Goal: Task Accomplishment & Management: Manage account settings

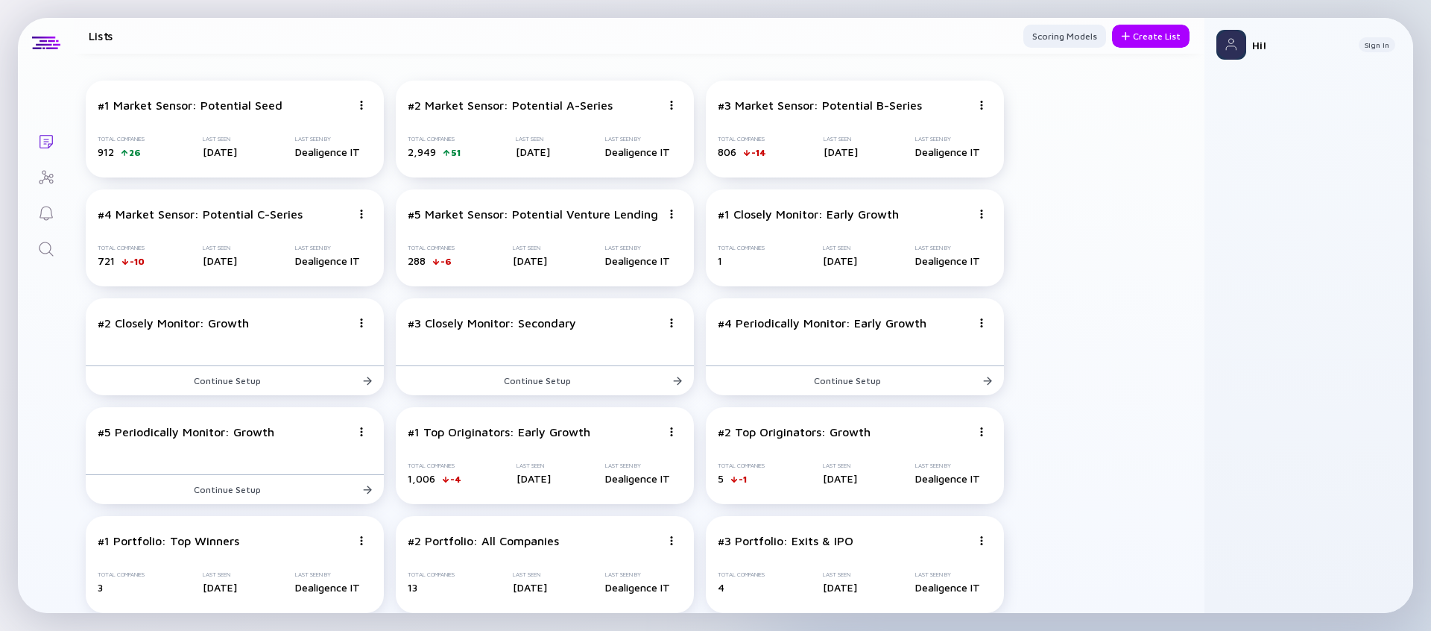
scroll to position [338, 0]
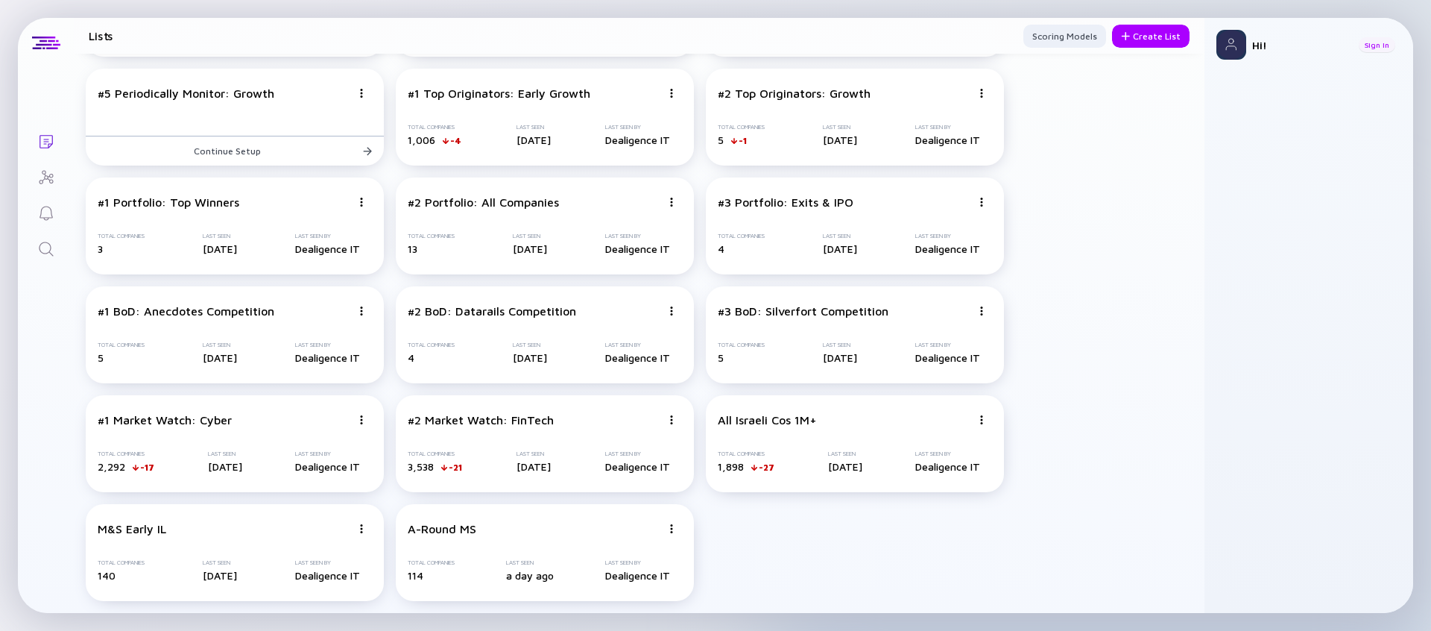
click at [1383, 46] on div "Sign In" at bounding box center [1377, 44] width 37 height 15
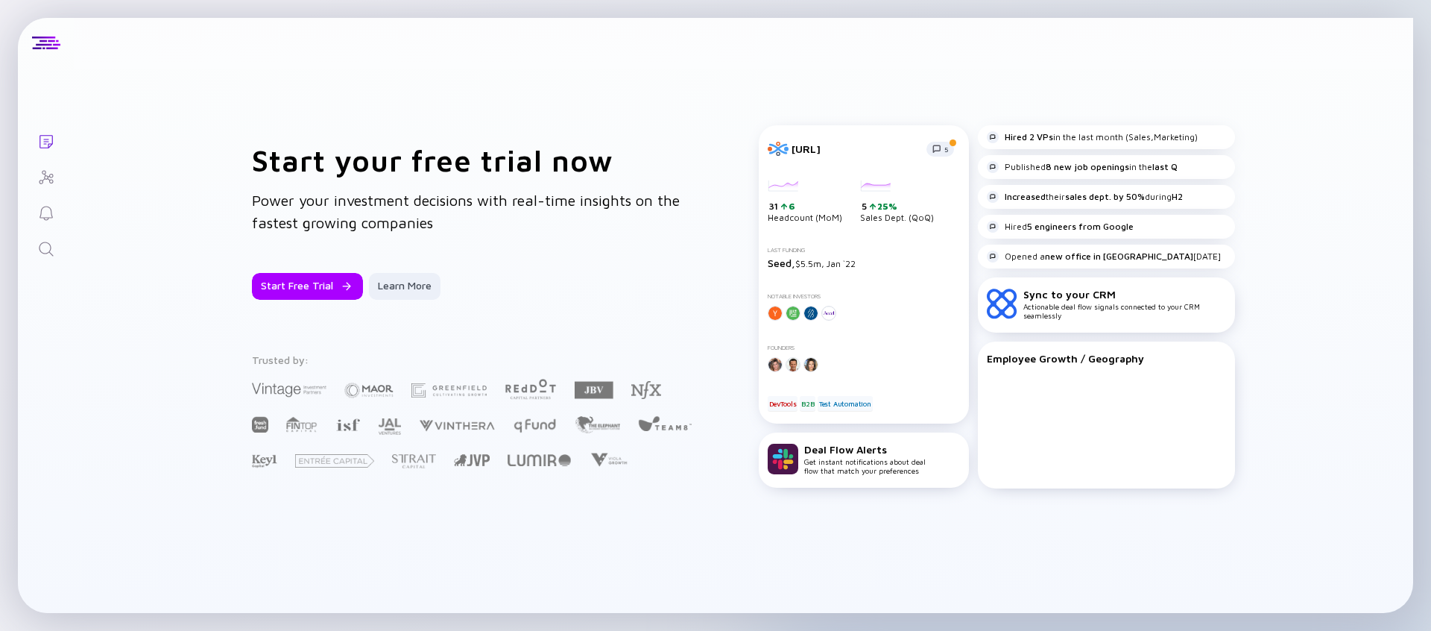
scroll to position [0, 0]
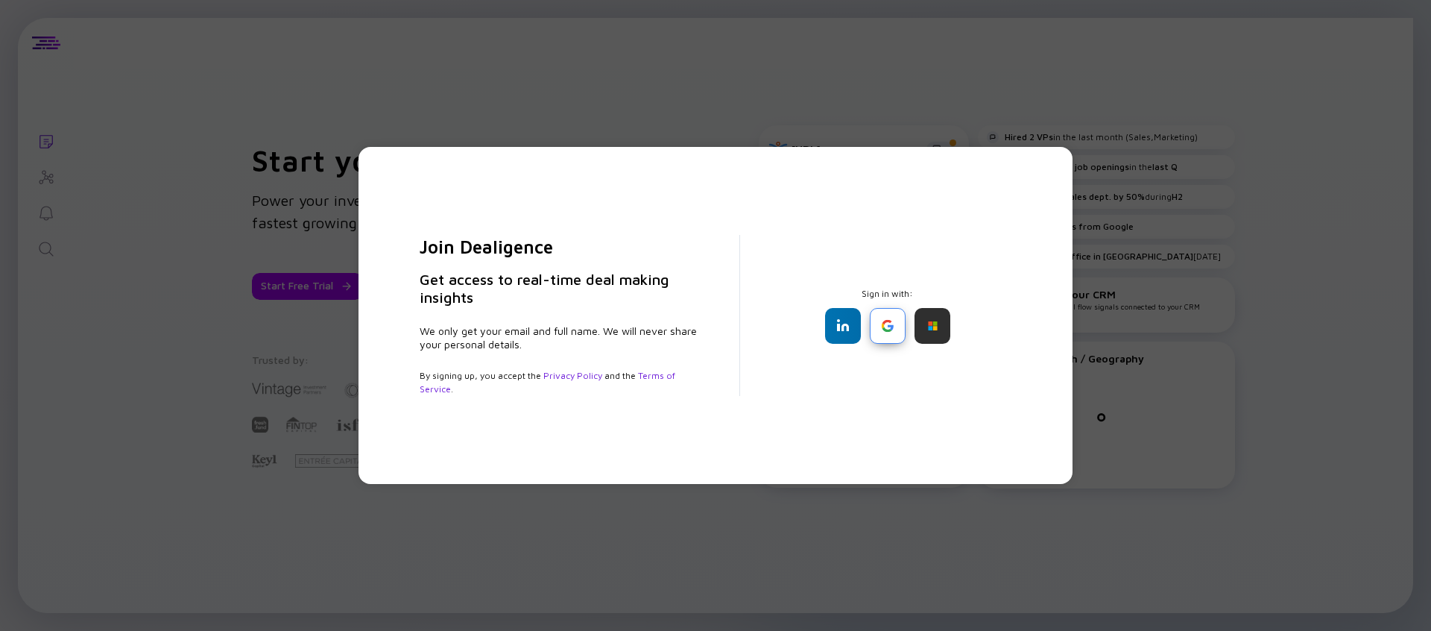
click at [888, 336] on div at bounding box center [888, 326] width 36 height 36
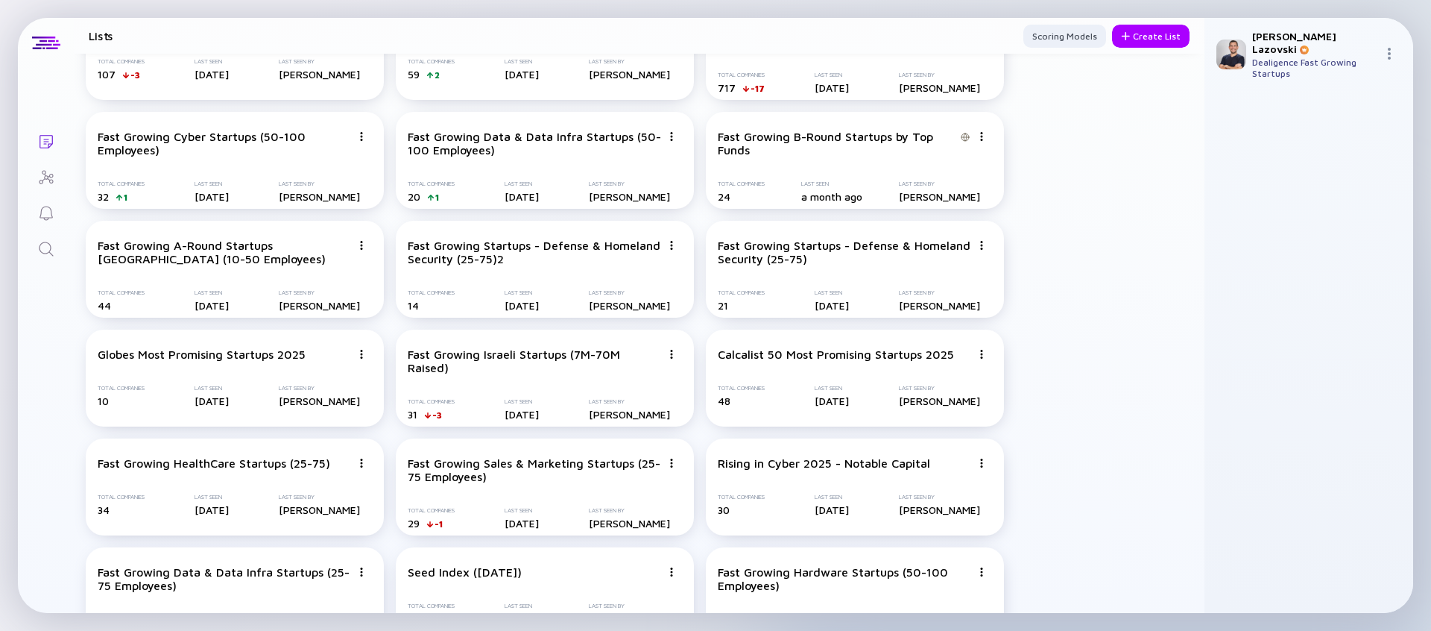
scroll to position [2023, 0]
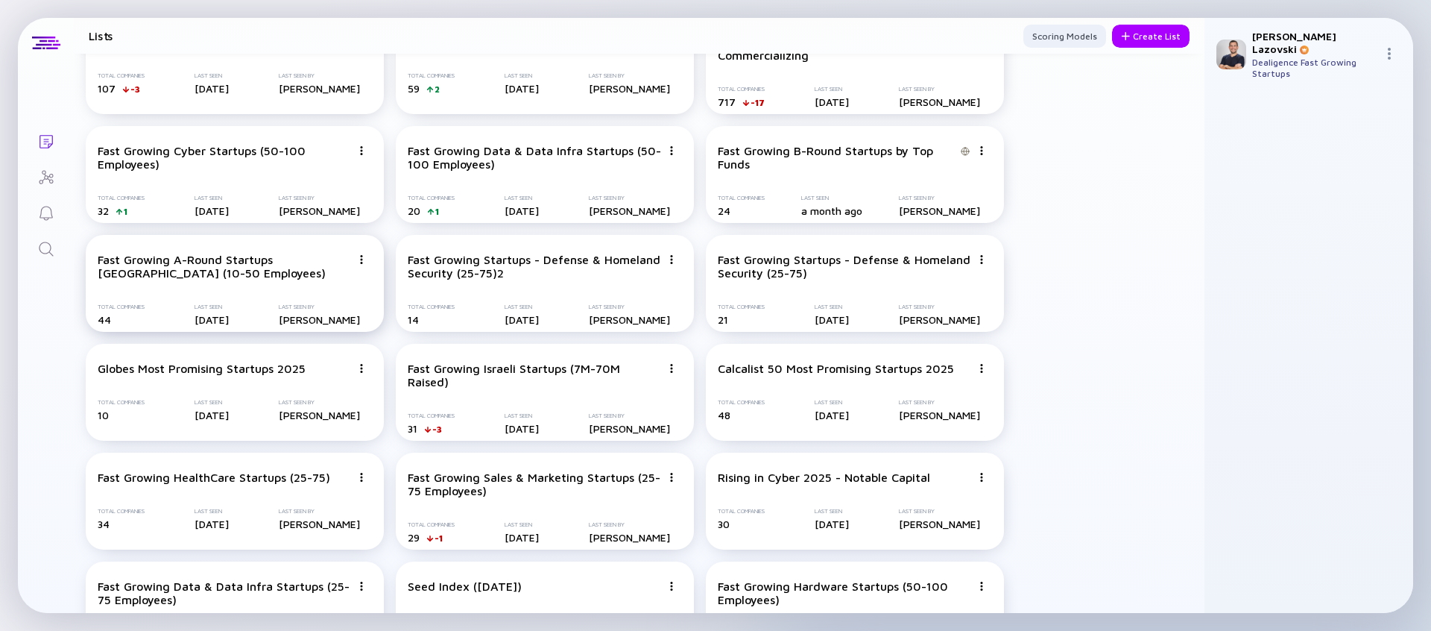
click at [363, 263] on img at bounding box center [361, 259] width 9 height 9
click at [319, 316] on div "Duplicate List" at bounding box center [309, 315] width 89 height 30
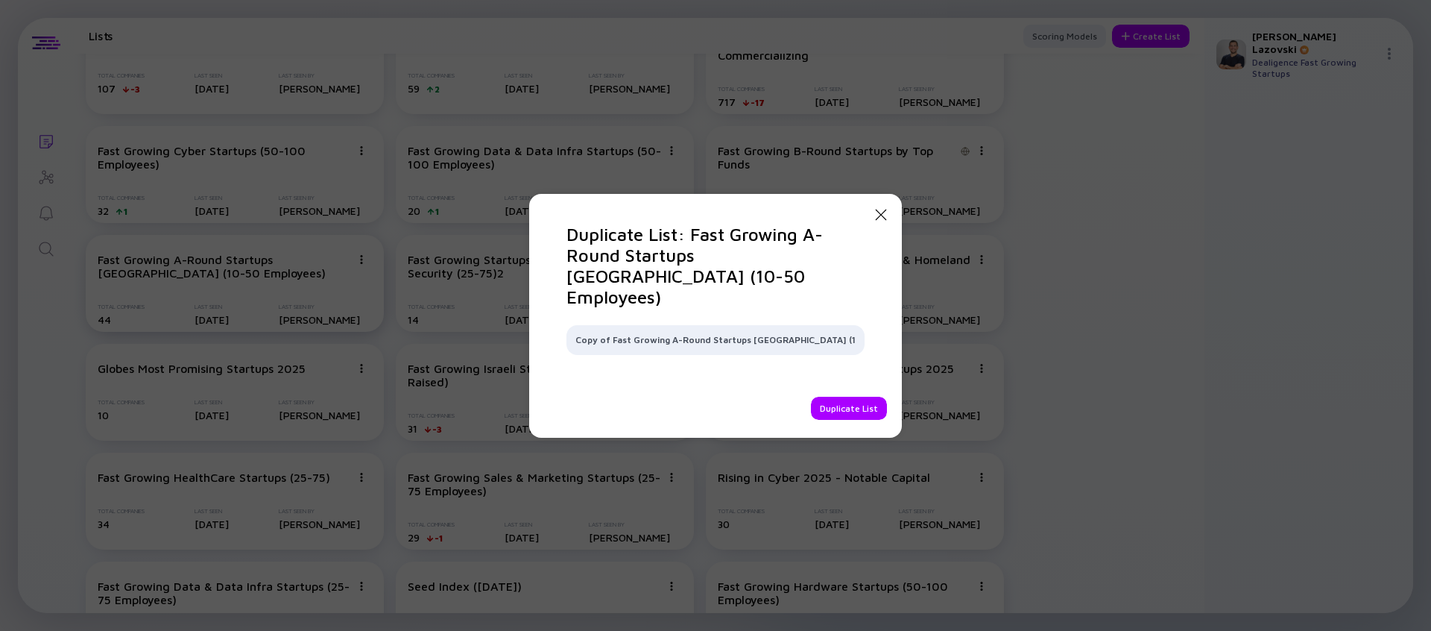
scroll to position [0, 1]
click at [785, 333] on input "Copy of Fast Growing A-Round Startups Europe (10-50 Employees)" at bounding box center [716, 340] width 280 height 15
click at [690, 333] on input "Fast Growing Agriculture & Food Startups (15-50 Employees)" at bounding box center [716, 340] width 280 height 15
type input "Fast Growing Agriculture & Food Startups (15-50 Employees)"
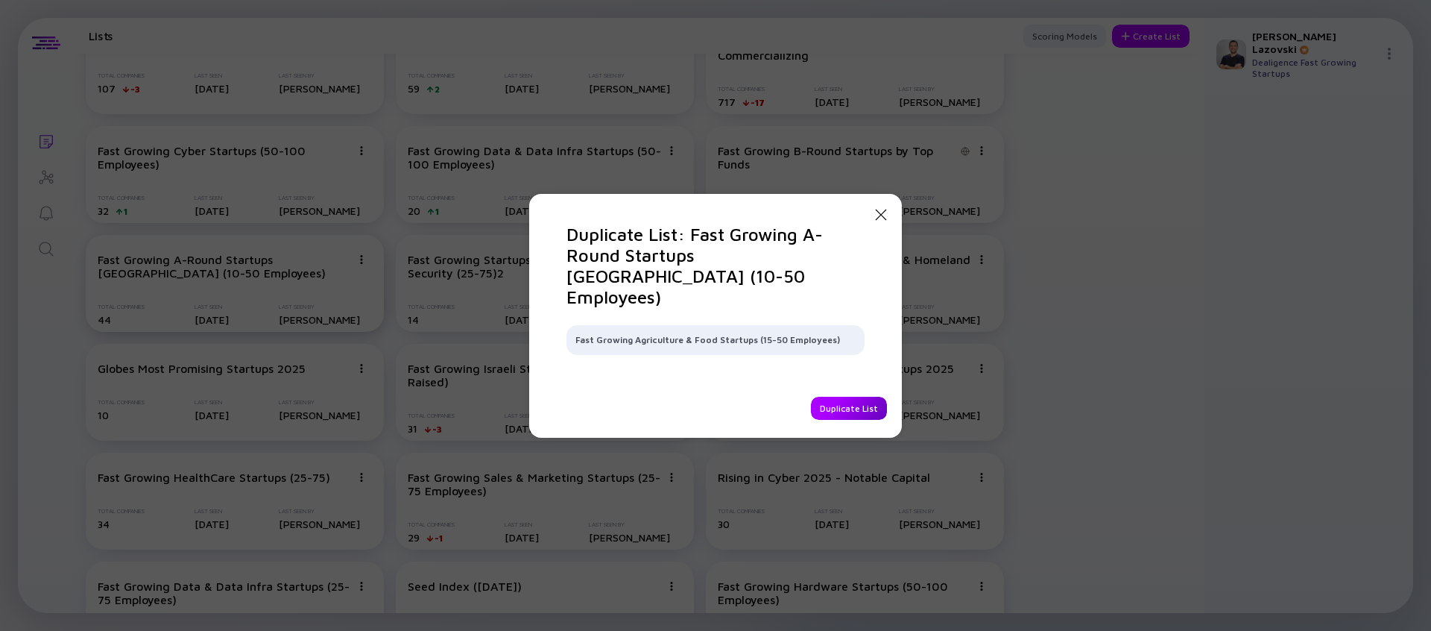
click at [839, 397] on div "Duplicate List" at bounding box center [849, 408] width 76 height 23
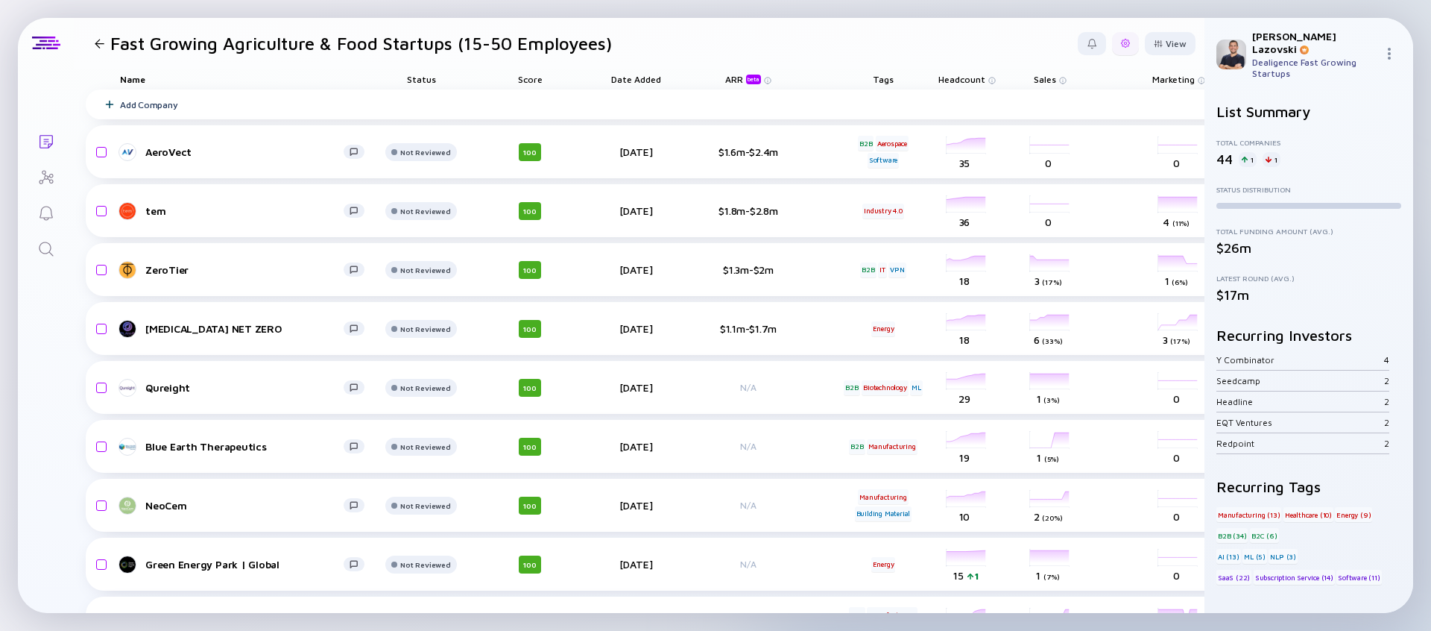
click at [1127, 44] on div at bounding box center [1125, 43] width 9 height 9
click at [1066, 172] on div "Edit Filter" at bounding box center [1079, 163] width 93 height 30
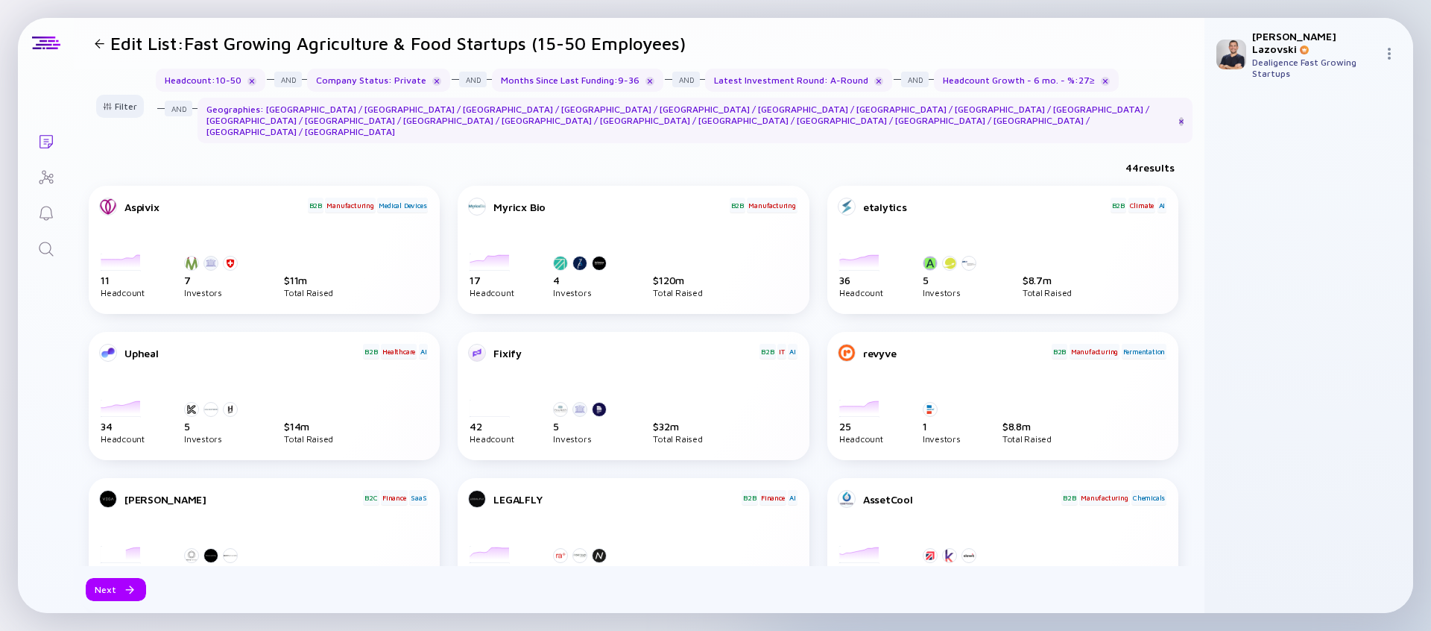
click at [1179, 117] on div at bounding box center [1181, 121] width 4 height 9
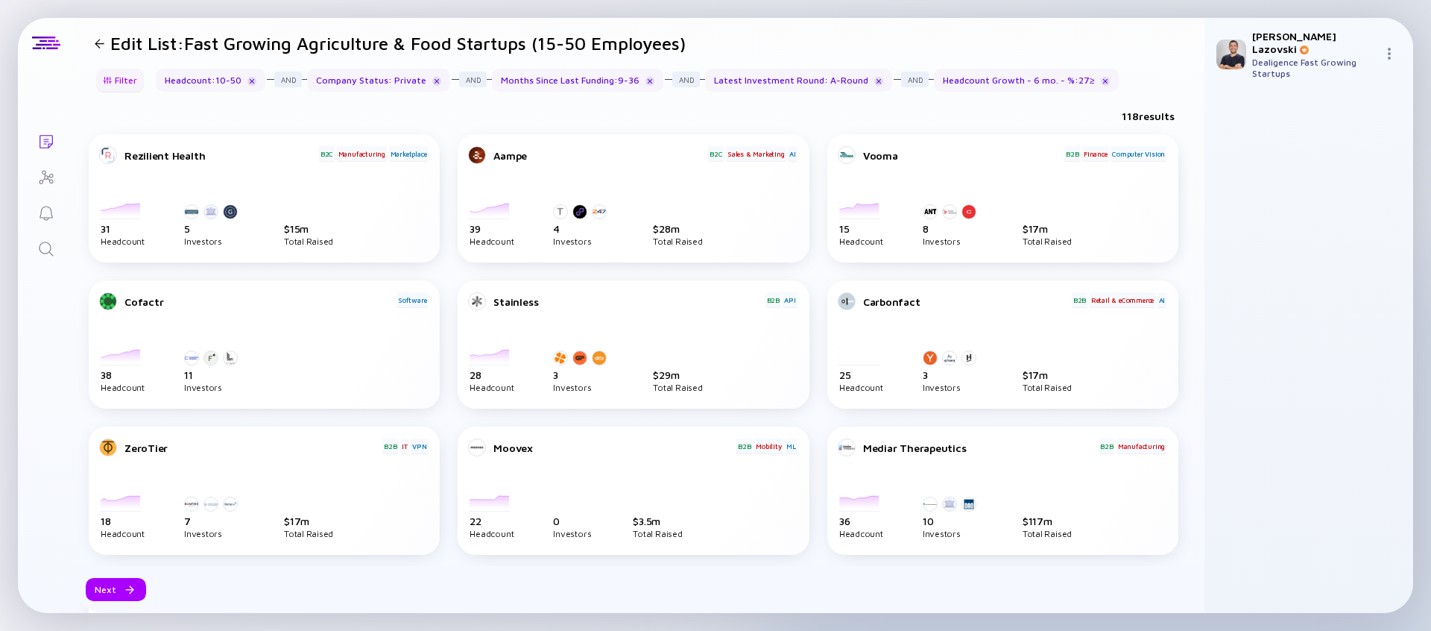
click at [133, 85] on div "Filter" at bounding box center [120, 80] width 52 height 23
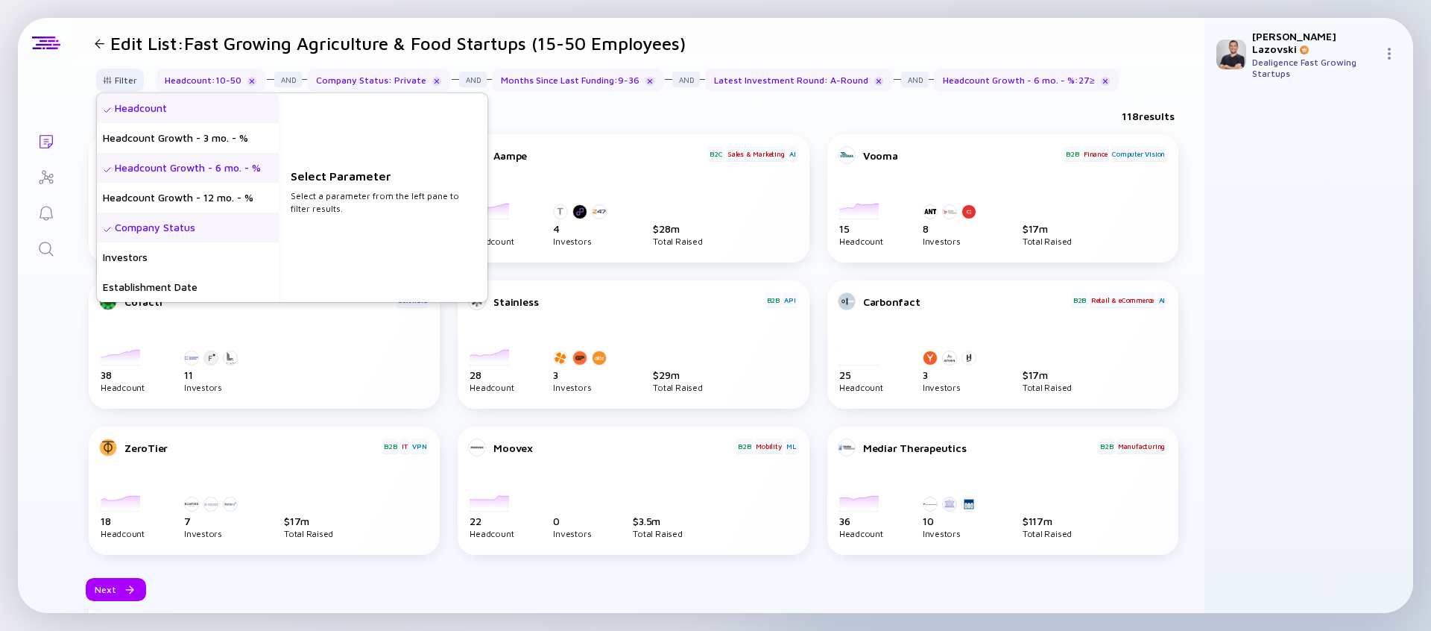
click at [153, 116] on div "Headcount" at bounding box center [188, 108] width 182 height 30
click at [327, 209] on input "10" at bounding box center [383, 205] width 173 height 15
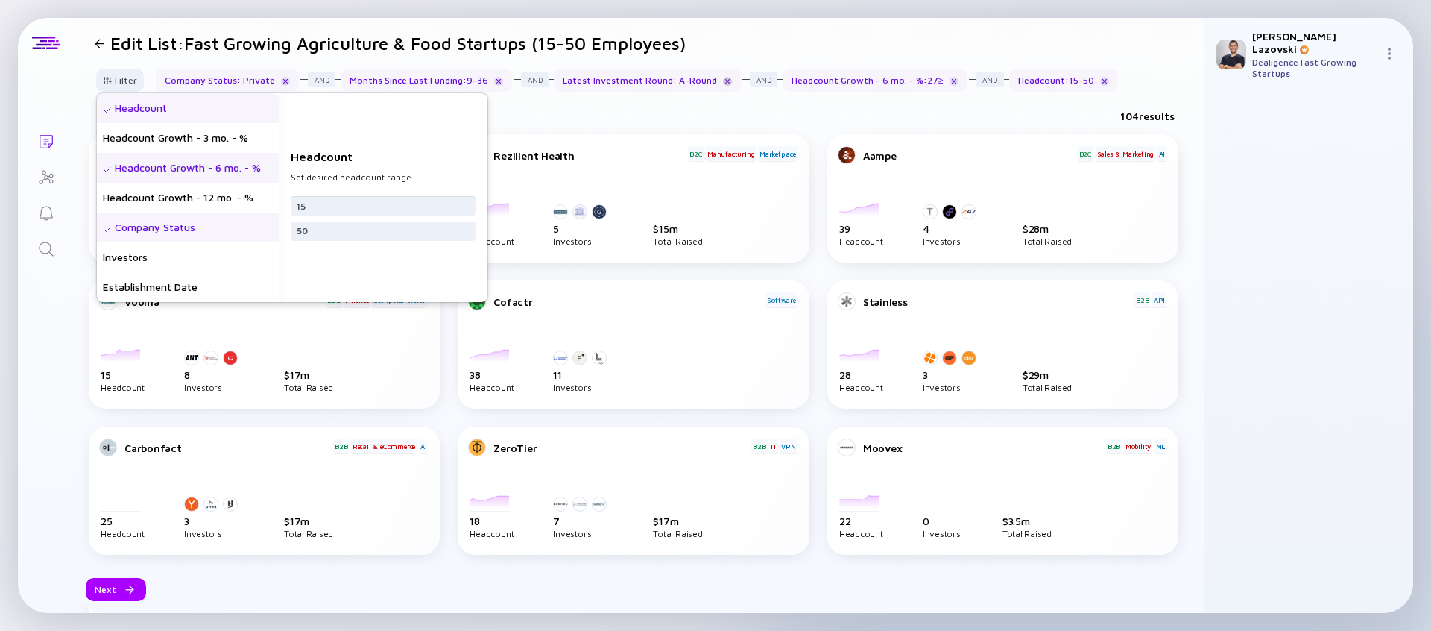
type input "15"
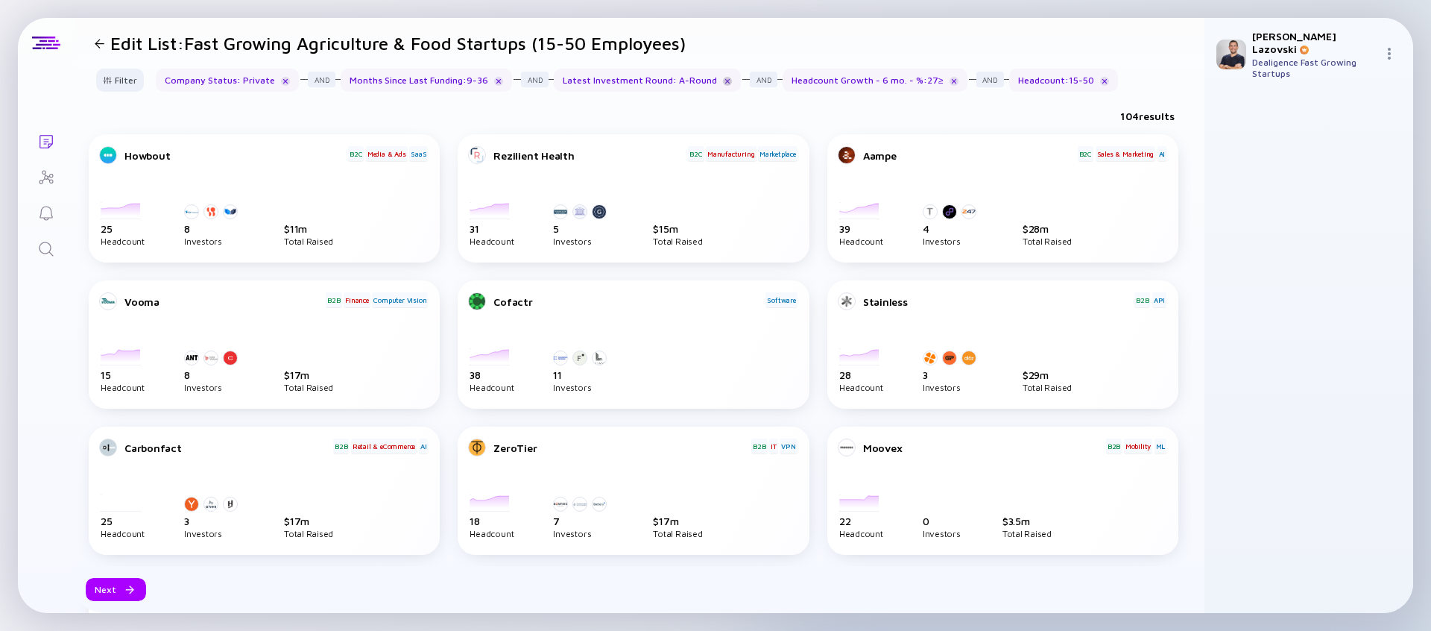
click at [723, 78] on div at bounding box center [727, 81] width 9 height 9
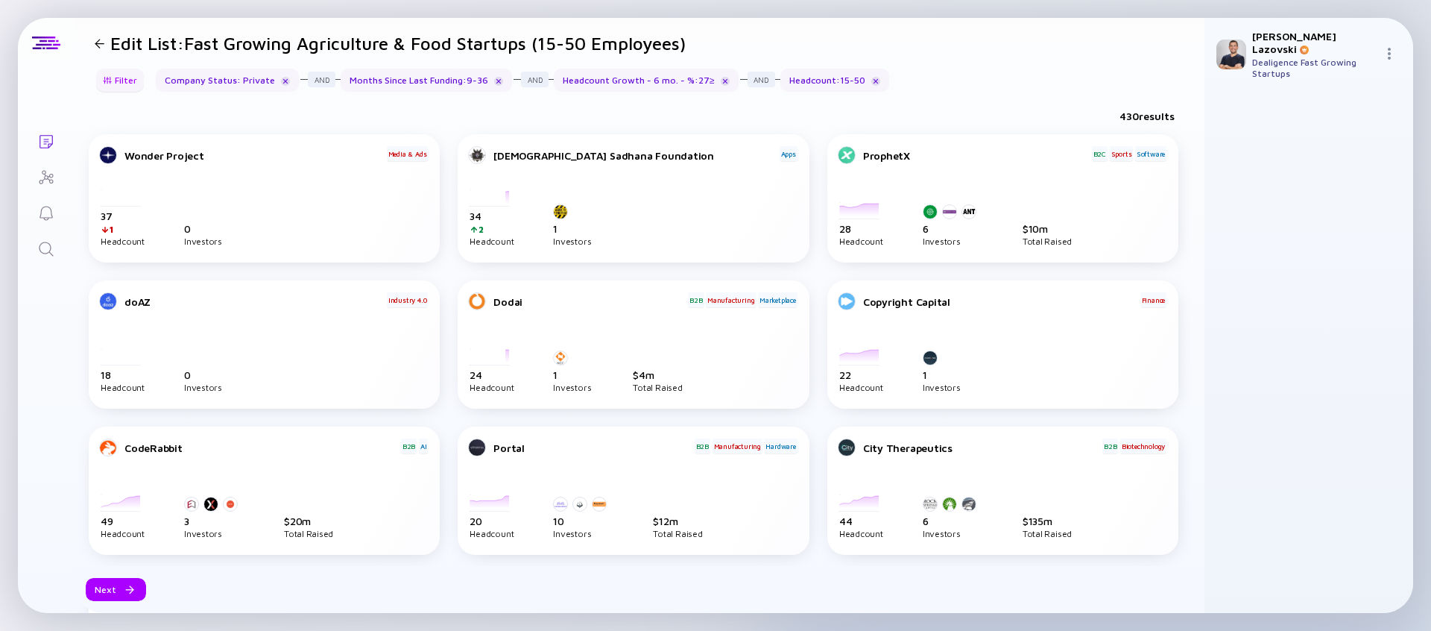
click at [117, 85] on div "Filter" at bounding box center [120, 80] width 52 height 23
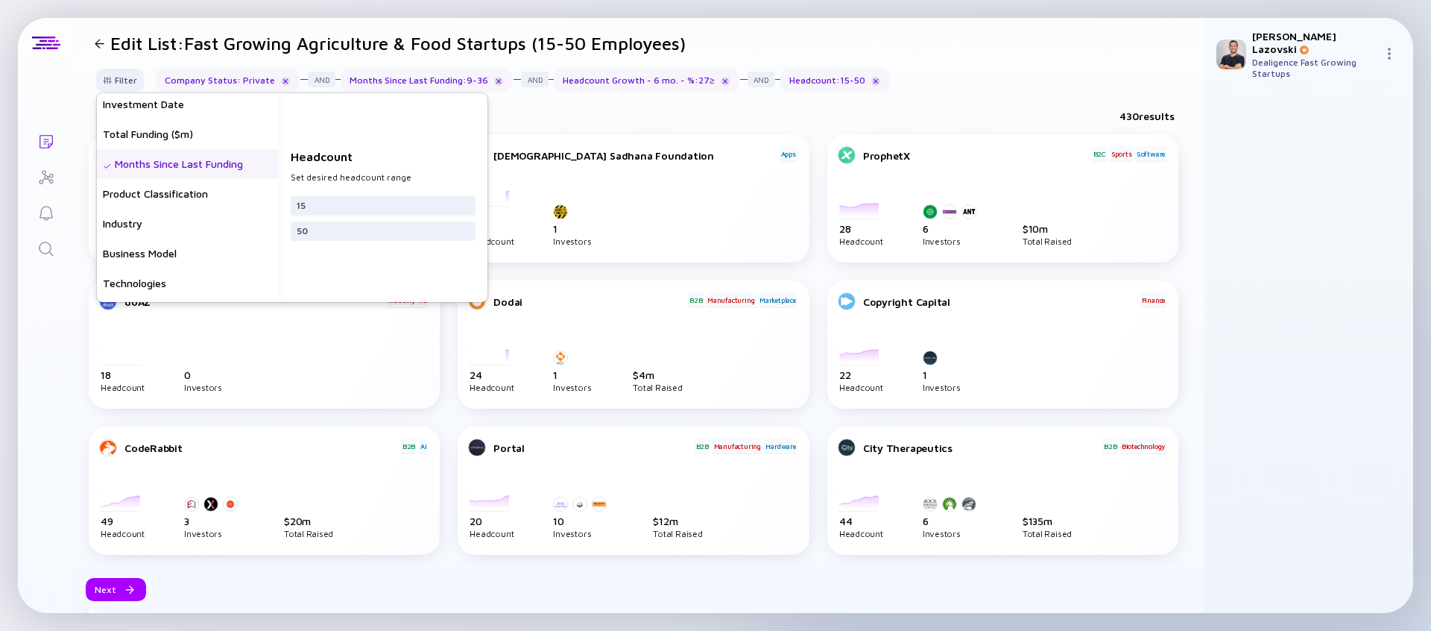
scroll to position [307, 0]
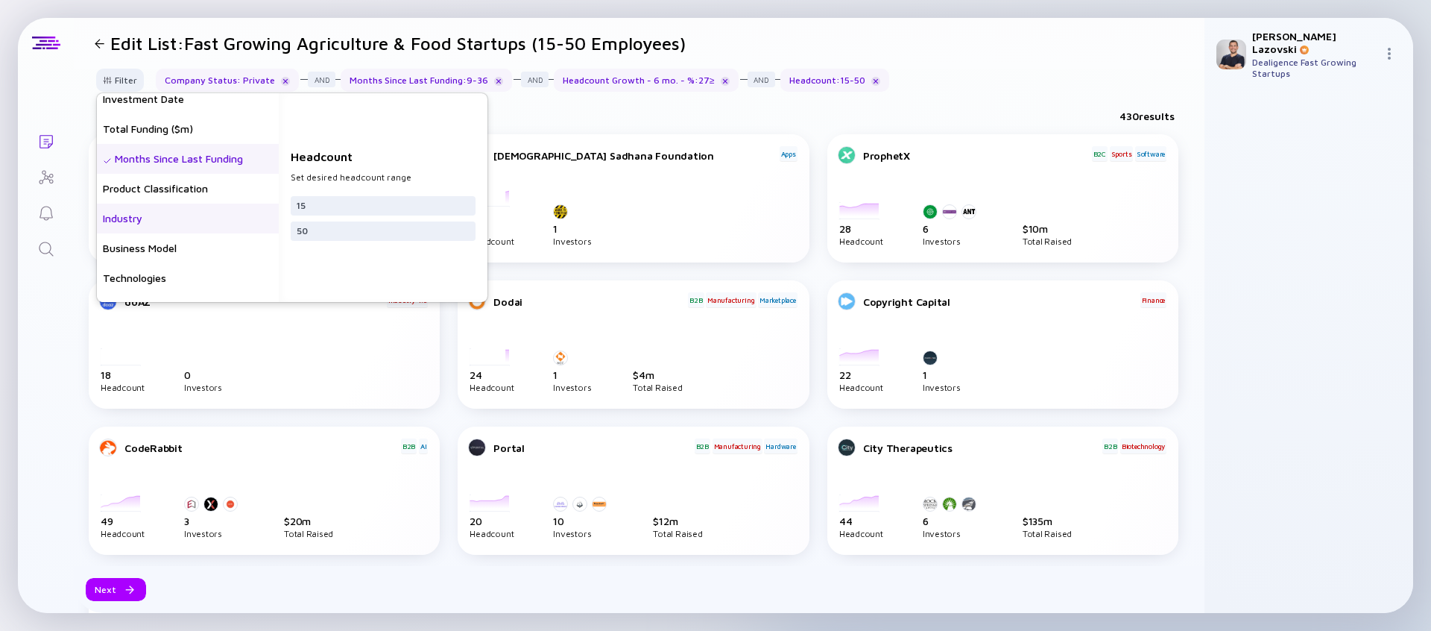
click at [200, 220] on div "Industry" at bounding box center [188, 219] width 182 height 30
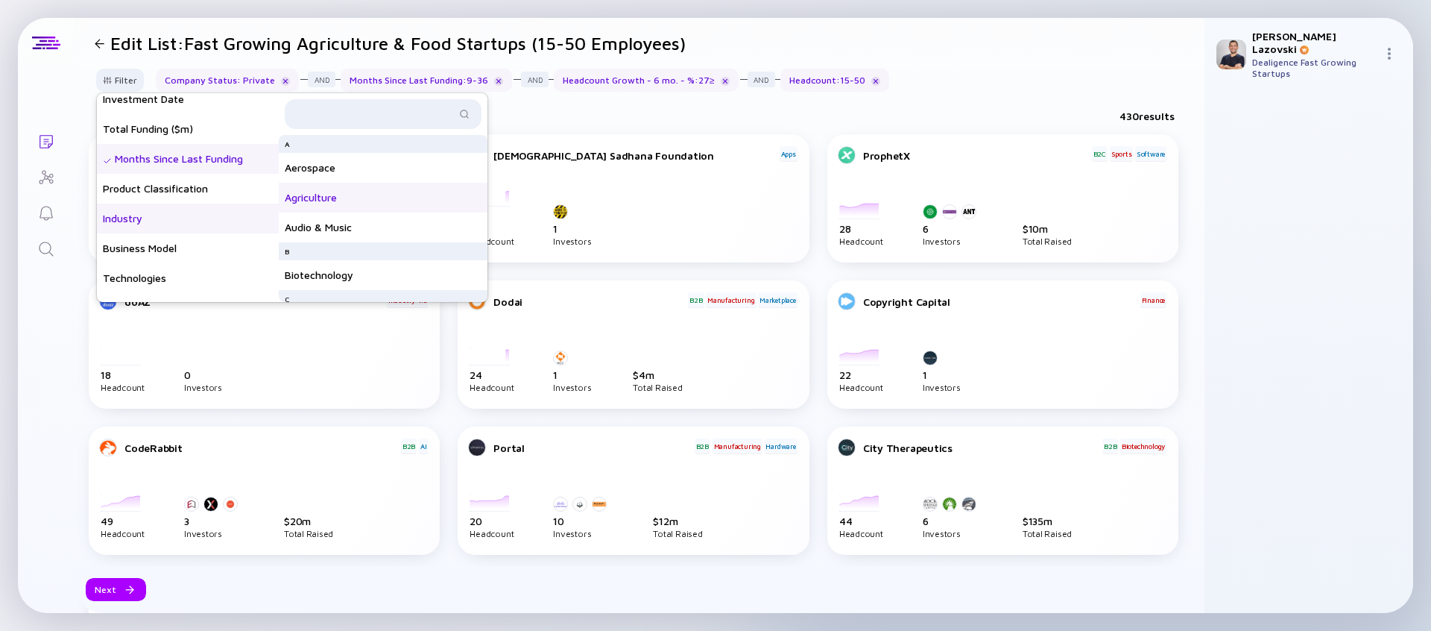
click at [412, 198] on div "Agriculture" at bounding box center [383, 198] width 209 height 30
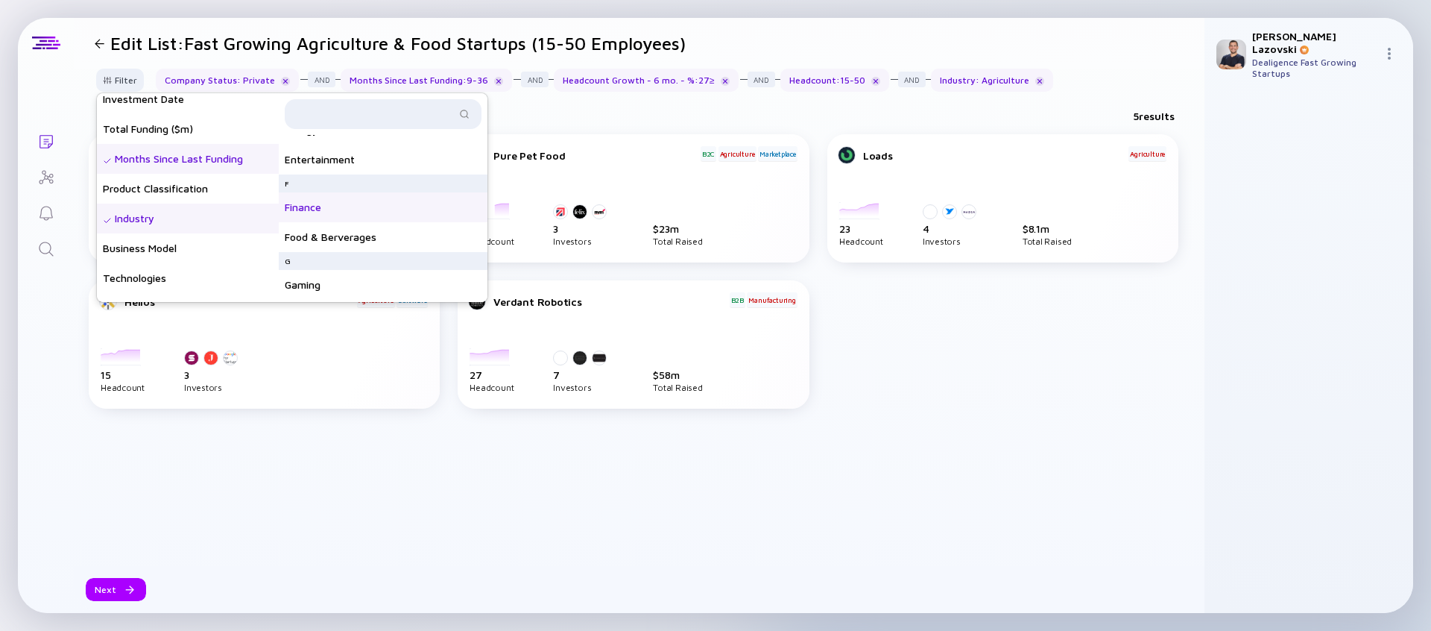
scroll to position [409, 0]
click at [403, 233] on div "Food & Berverages" at bounding box center [383, 236] width 209 height 30
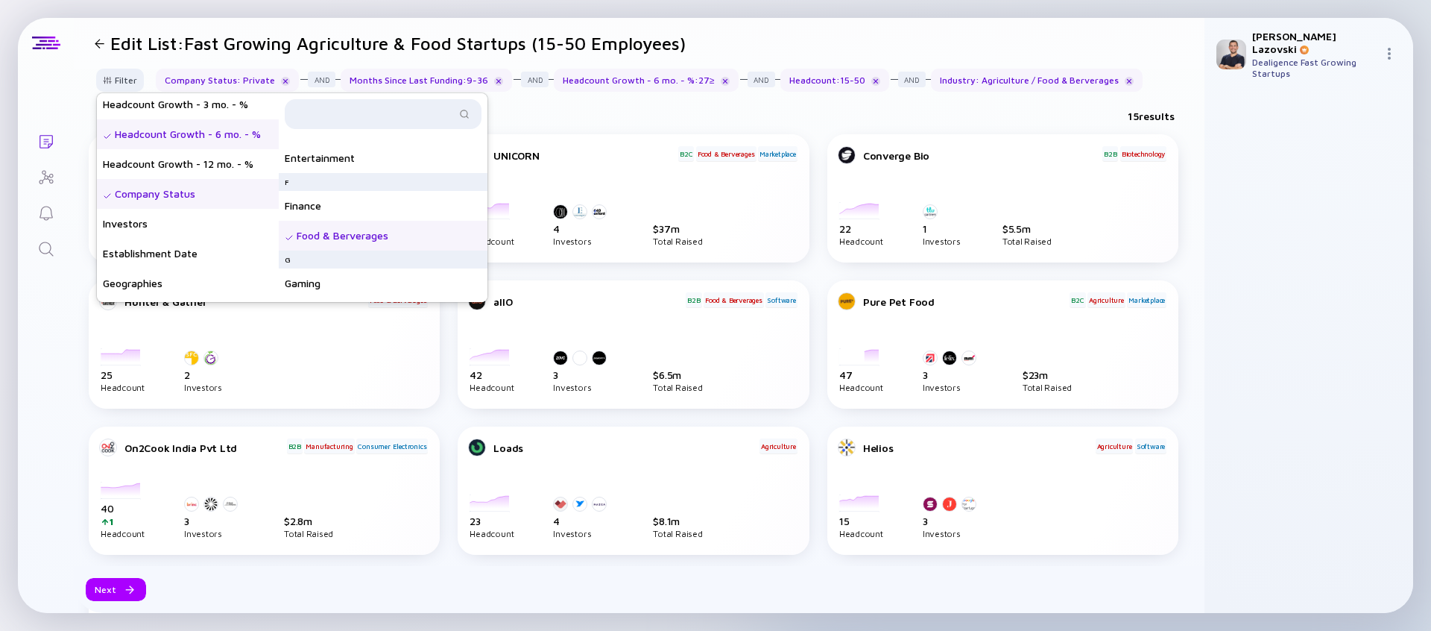
scroll to position [0, 0]
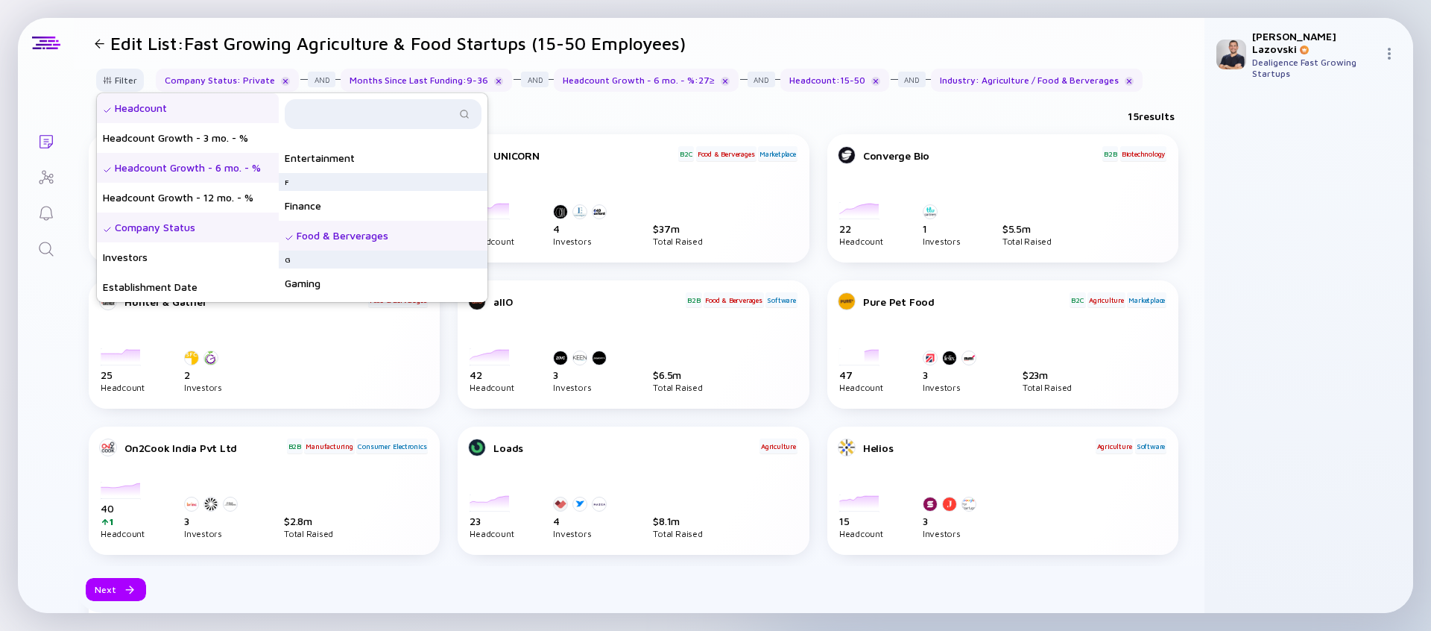
click at [175, 166] on div "Headcount Growth - 6 mo. - %" at bounding box center [188, 168] width 182 height 30
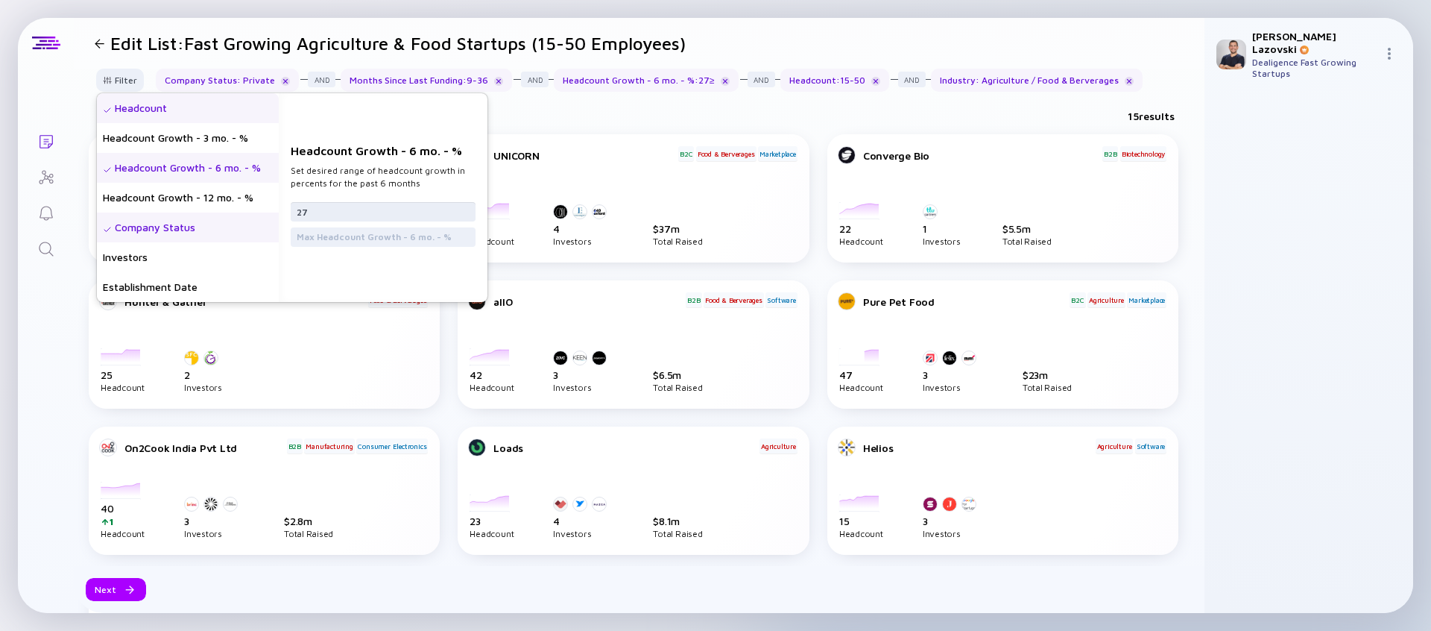
click at [346, 212] on input "27" at bounding box center [383, 211] width 173 height 15
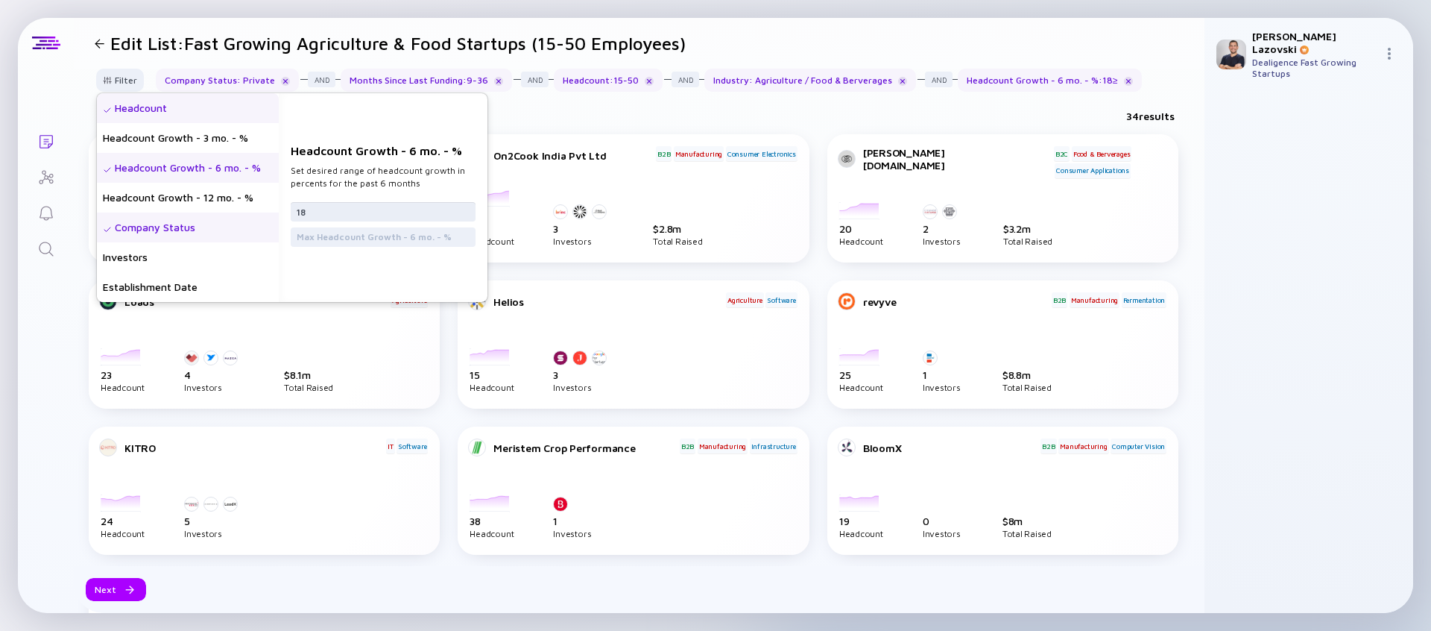
type input "1"
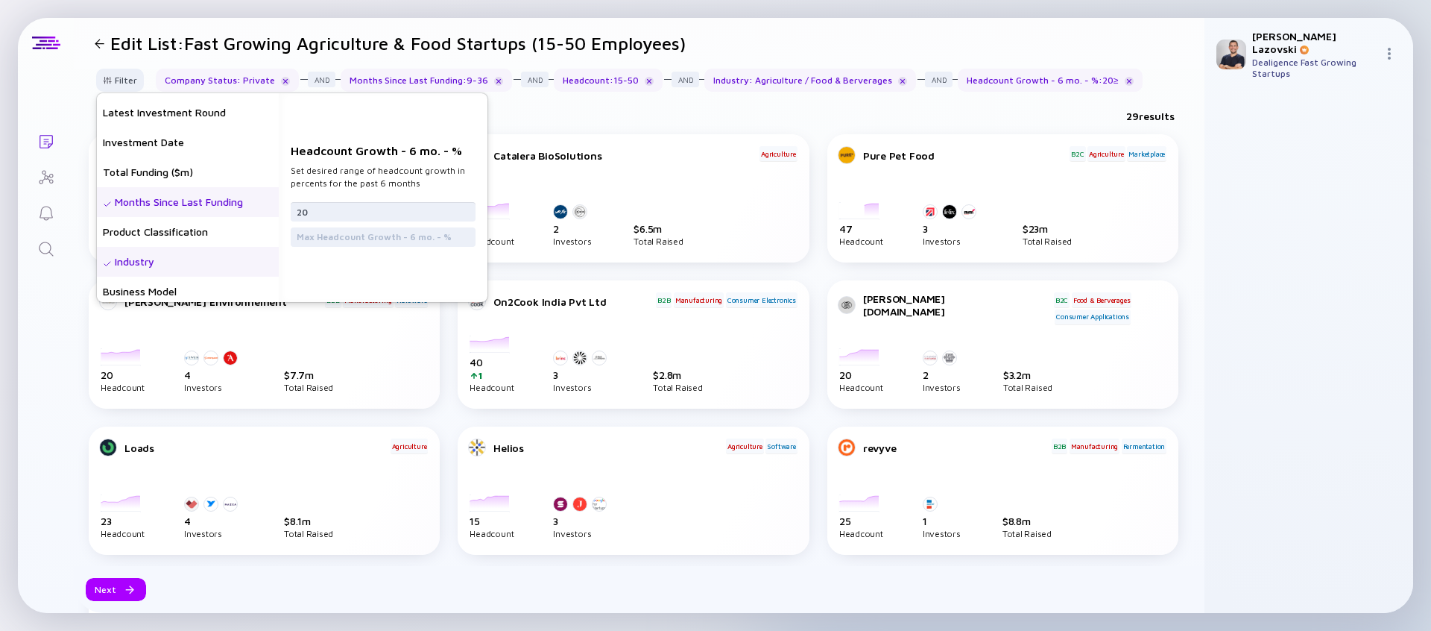
scroll to position [280, 0]
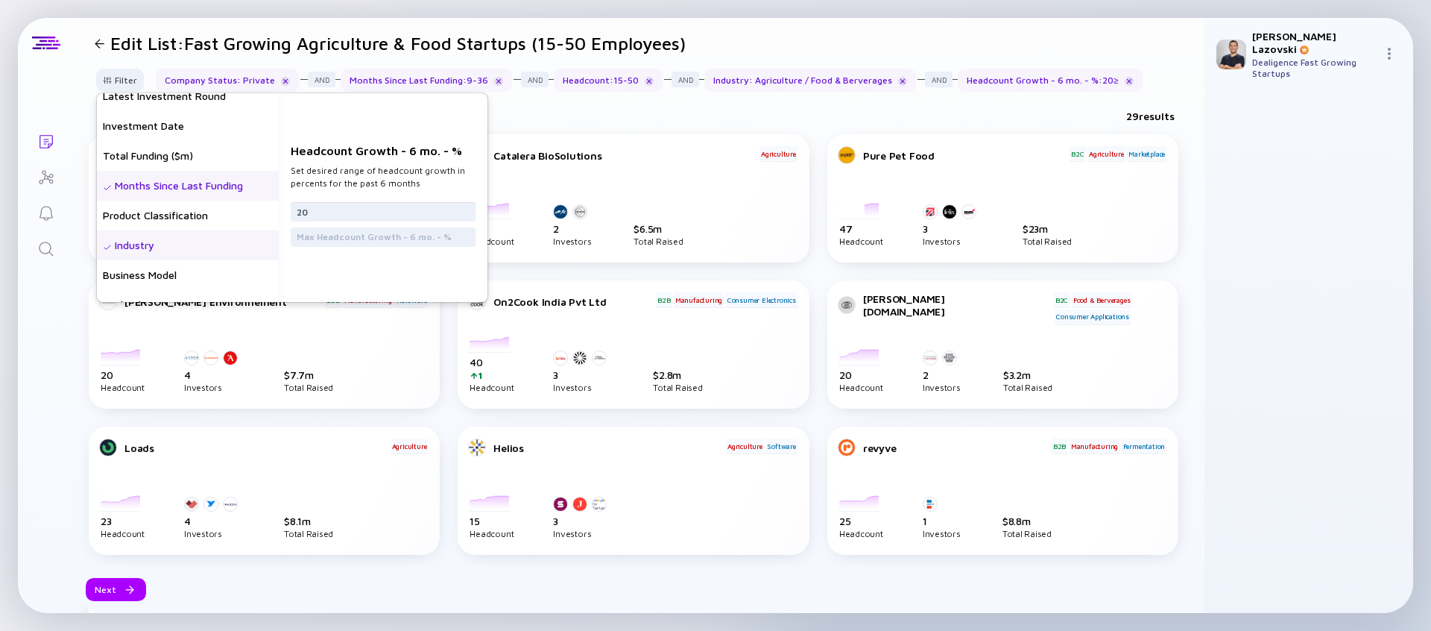
type input "20"
click at [215, 189] on div "Months Since Last Funding" at bounding box center [188, 186] width 182 height 30
click at [312, 236] on input "36" at bounding box center [383, 237] width 173 height 15
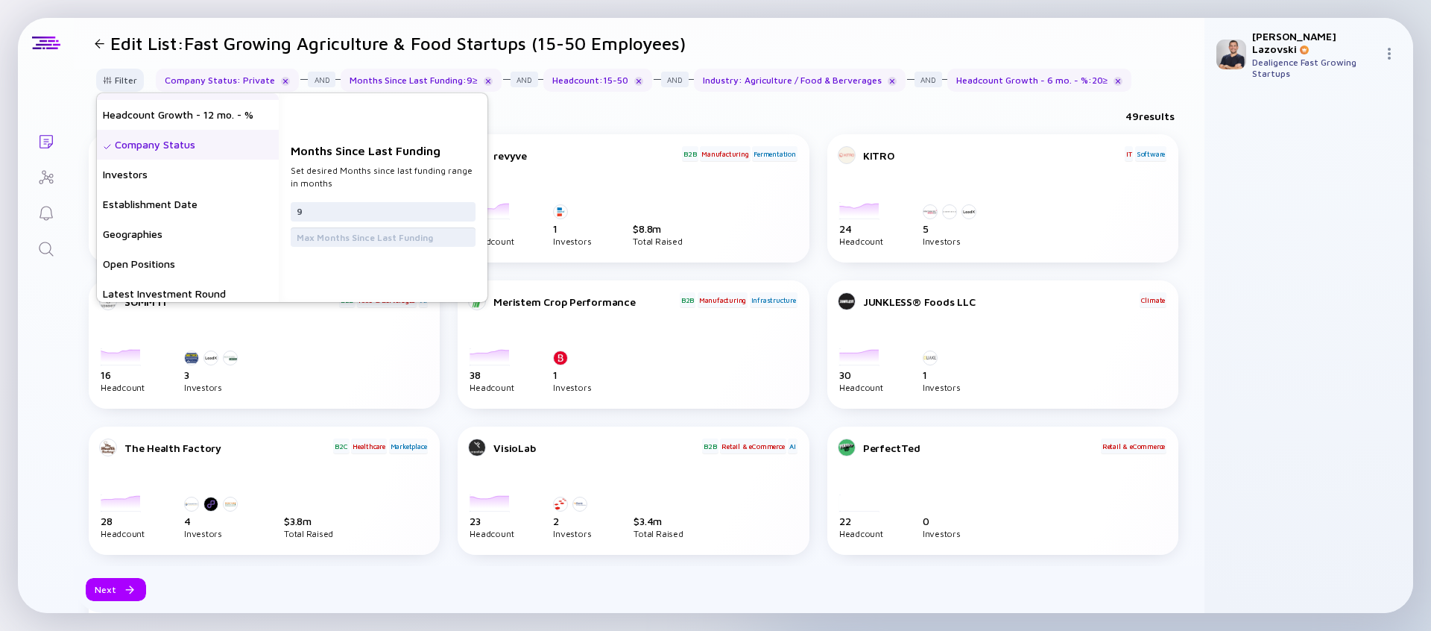
scroll to position [0, 0]
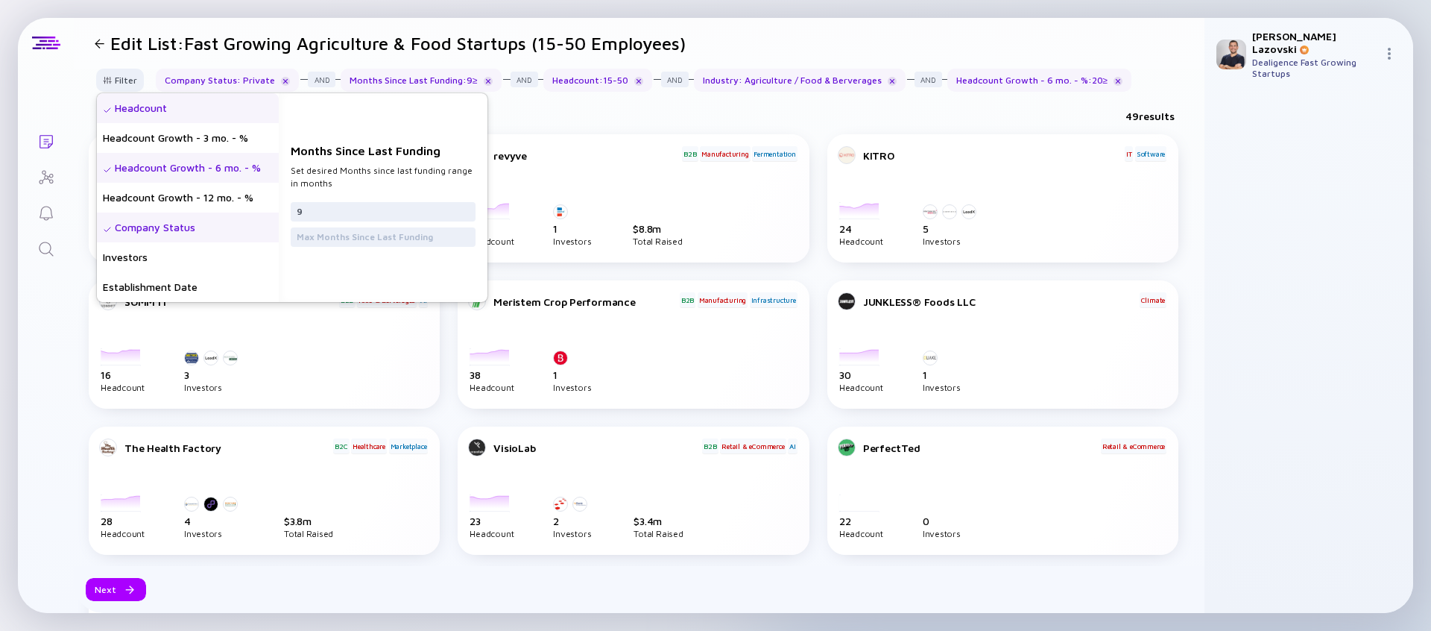
click at [210, 175] on div "Headcount Growth - 6 mo. - %" at bounding box center [188, 168] width 182 height 30
click at [322, 213] on input "20" at bounding box center [383, 211] width 173 height 15
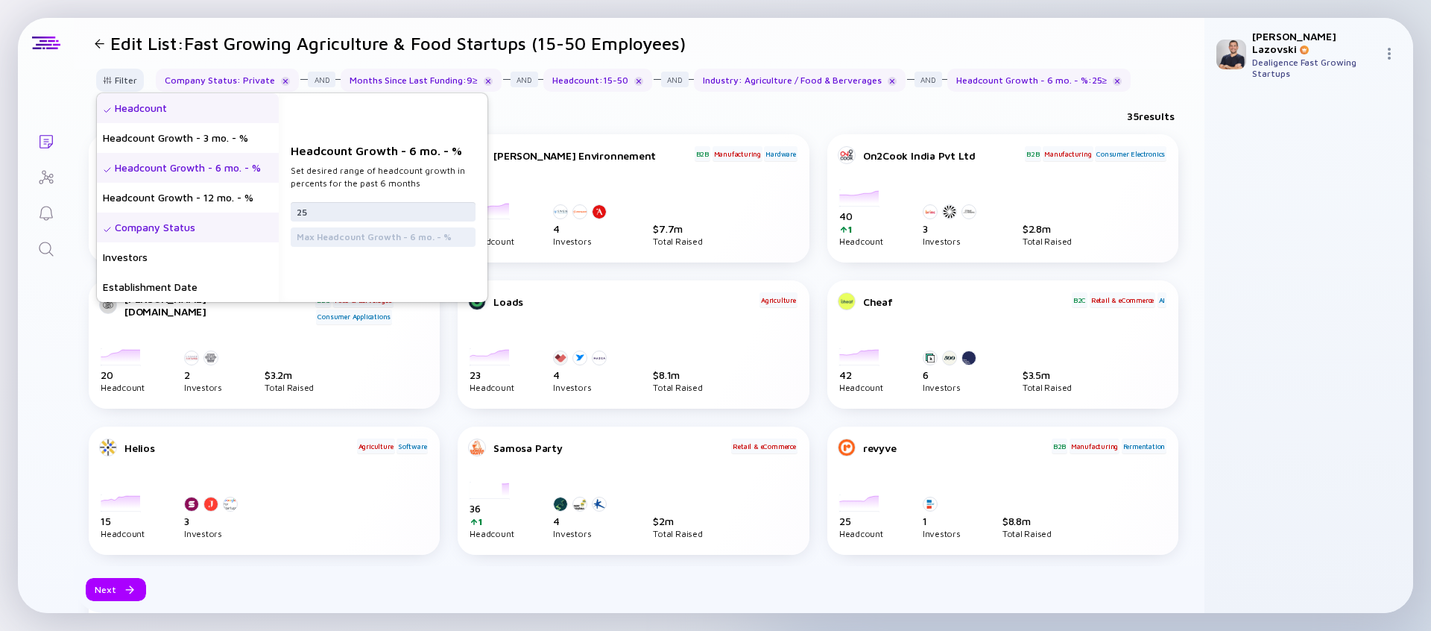
click at [327, 207] on input "25" at bounding box center [383, 211] width 173 height 15
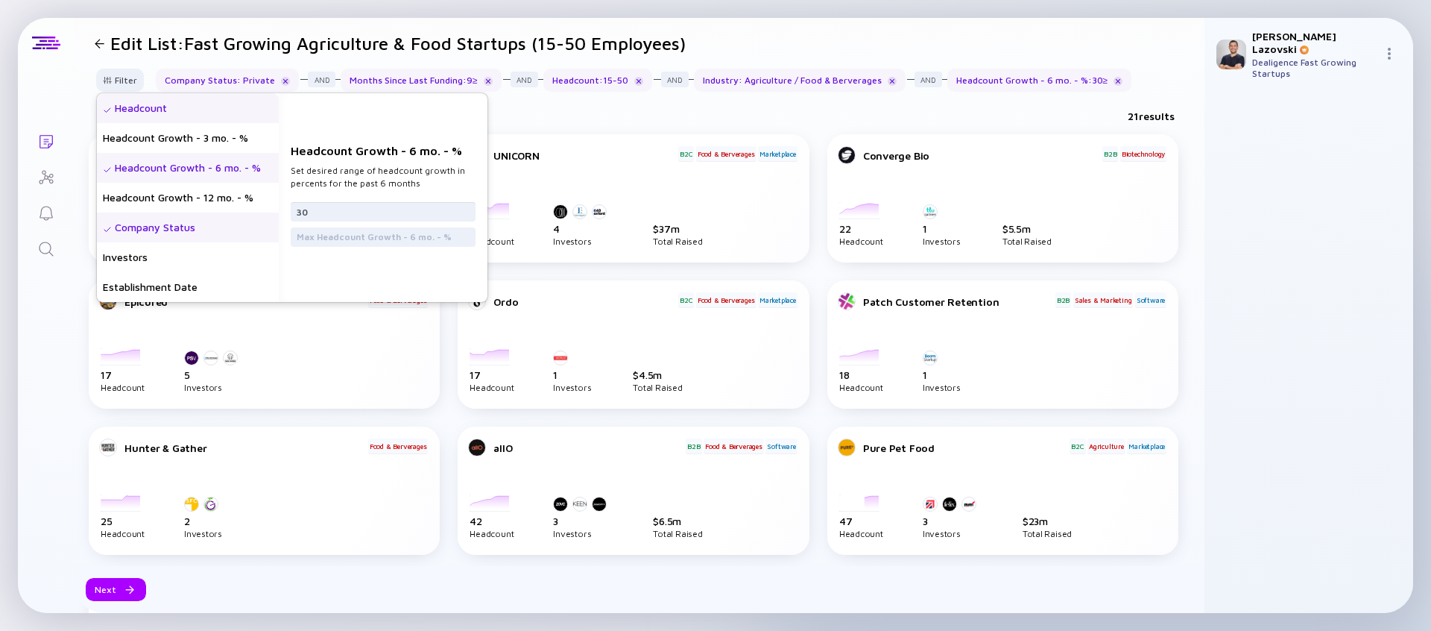
type input "30"
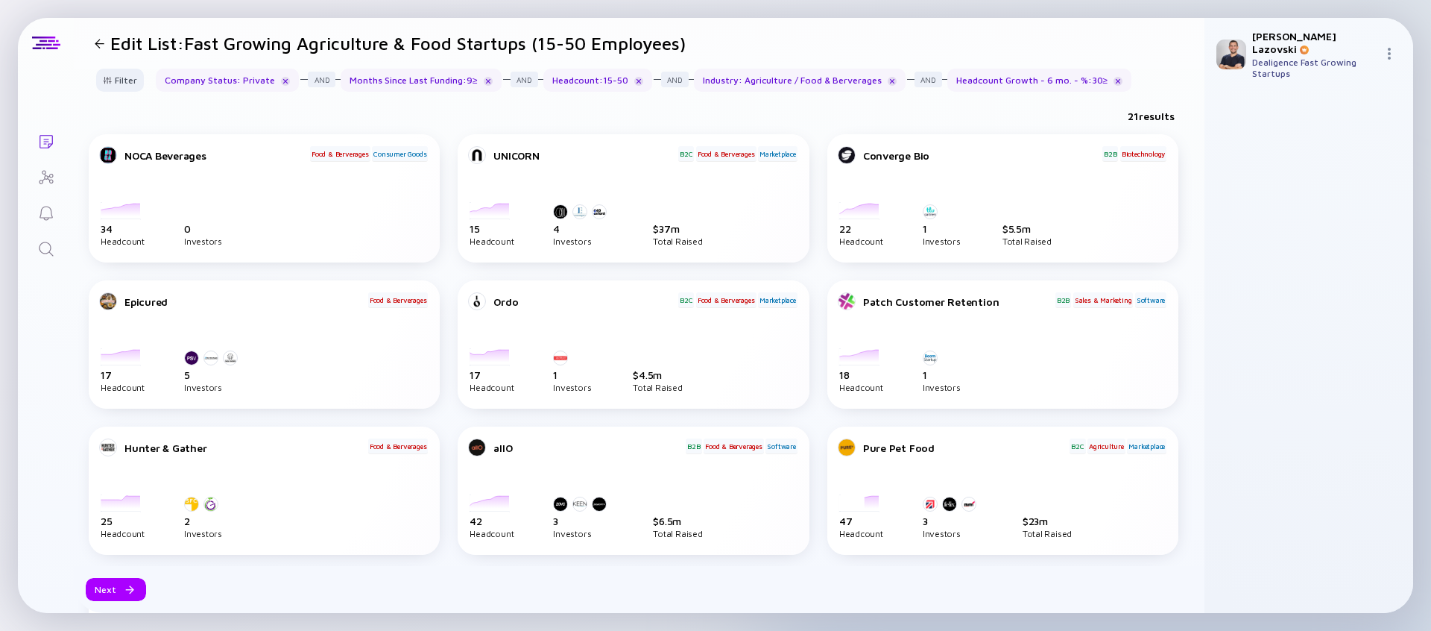
click at [581, 116] on div "21 results" at bounding box center [639, 119] width 1131 height 31
click at [110, 591] on div "Next" at bounding box center [116, 589] width 60 height 23
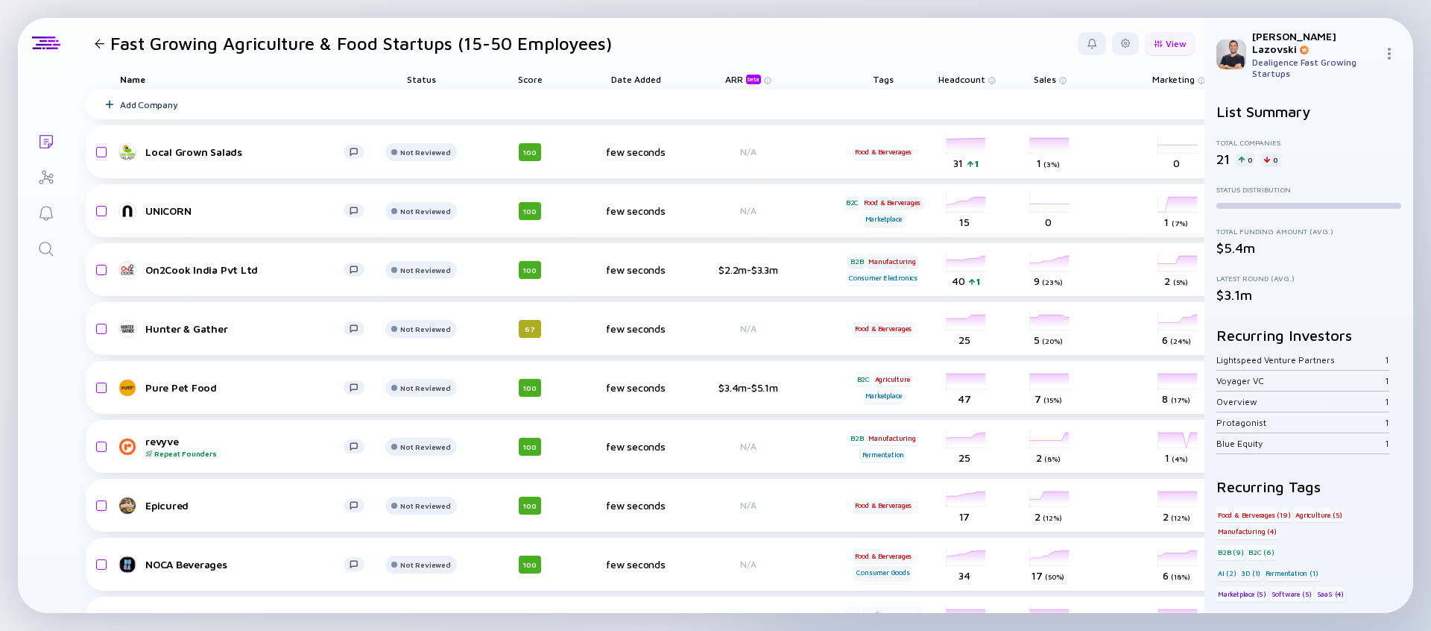
click at [1174, 50] on div "View" at bounding box center [1170, 43] width 51 height 23
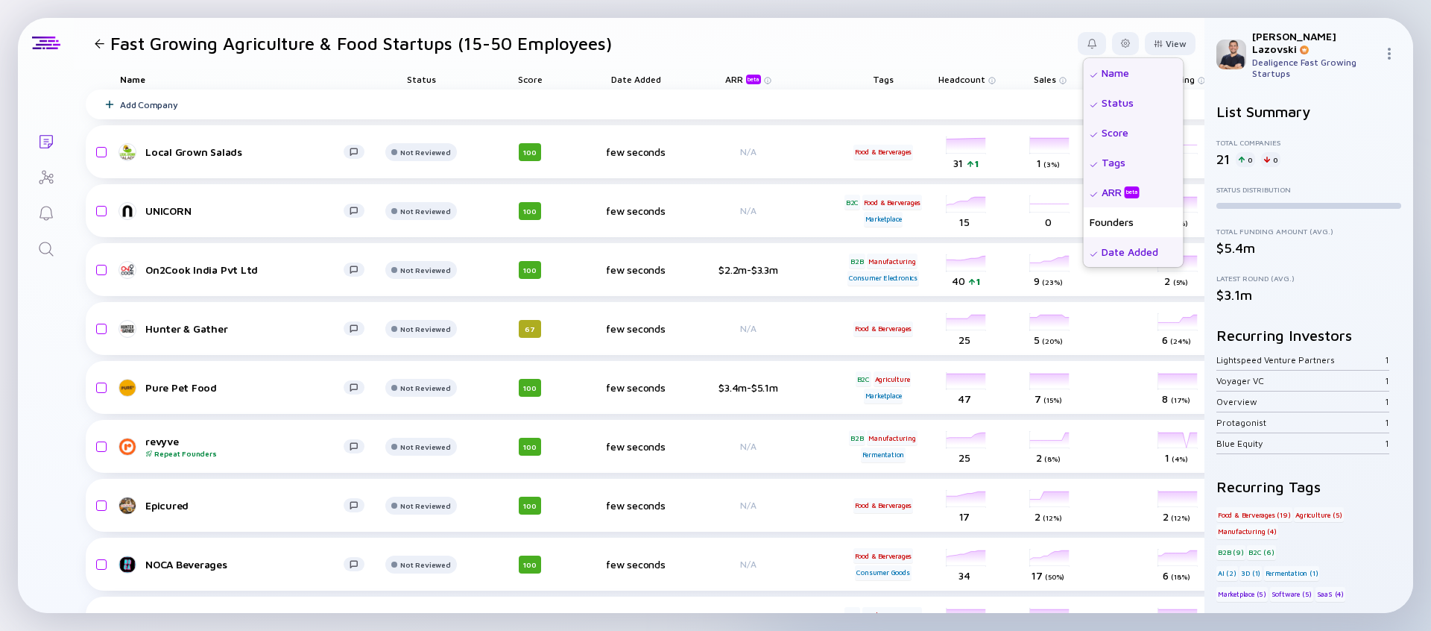
click at [1127, 109] on div "Status" at bounding box center [1134, 103] width 100 height 30
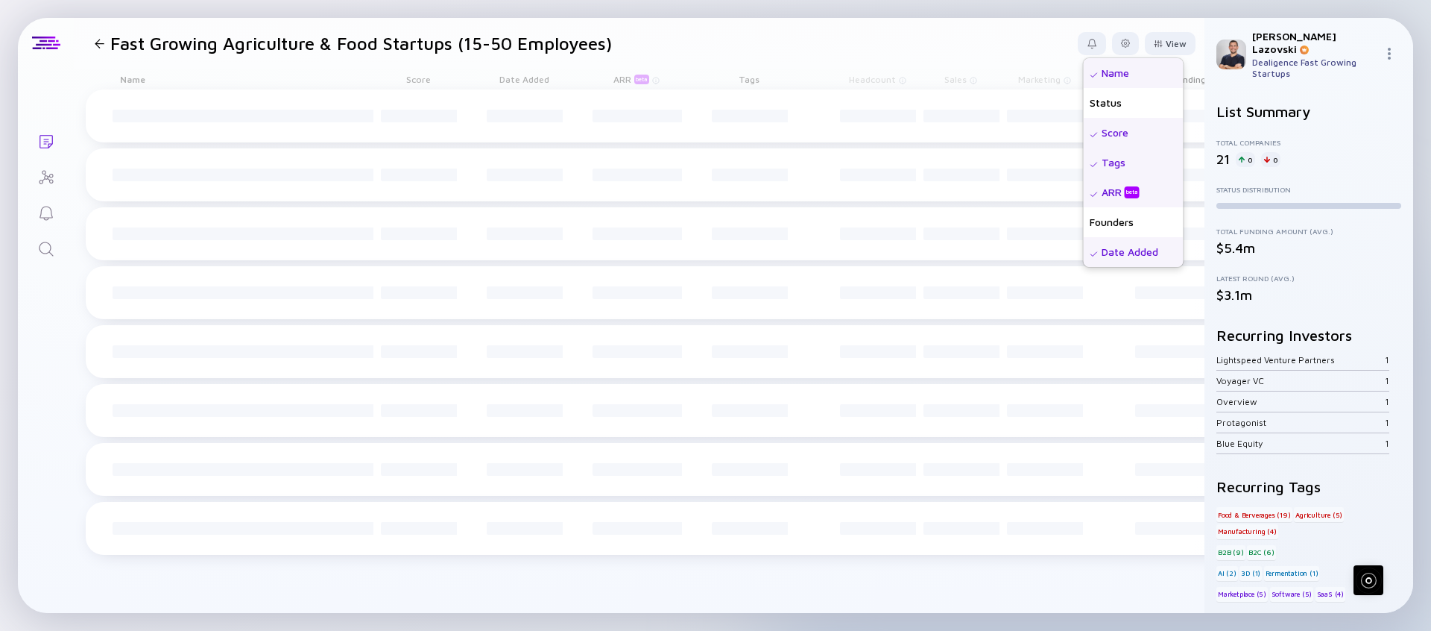
click at [1125, 133] on div "Score" at bounding box center [1134, 133] width 100 height 30
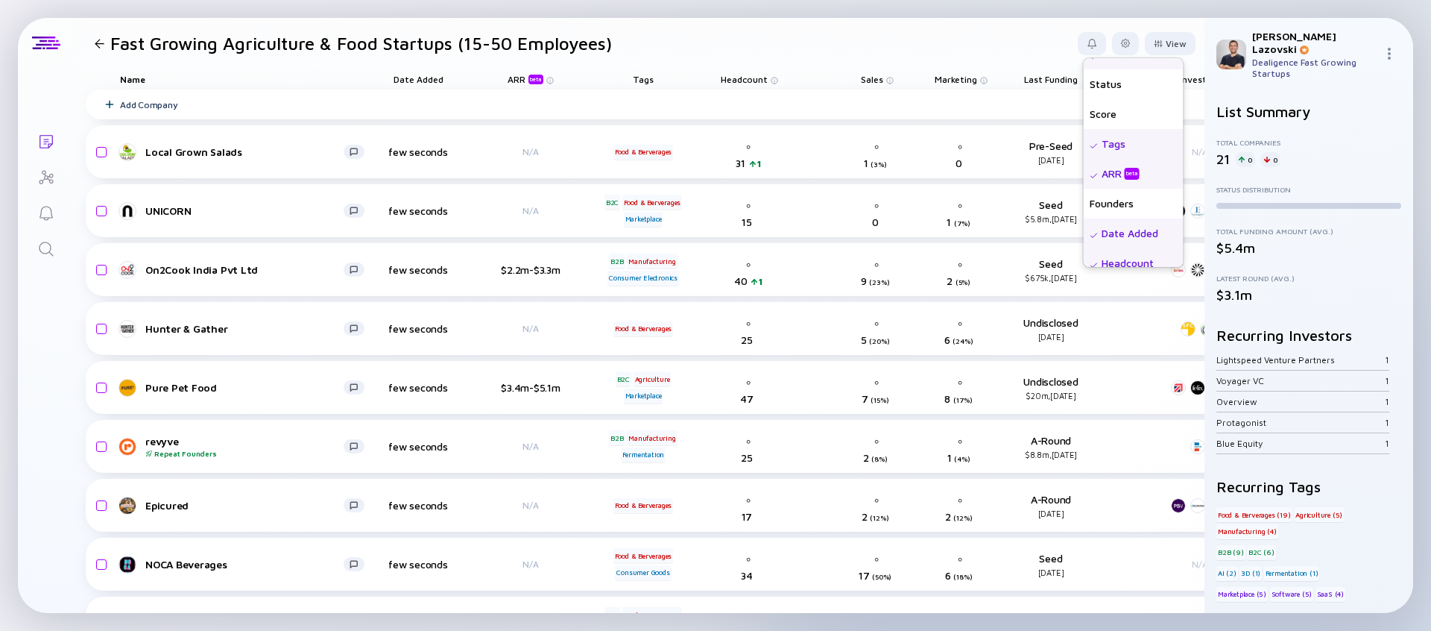
scroll to position [26, 0]
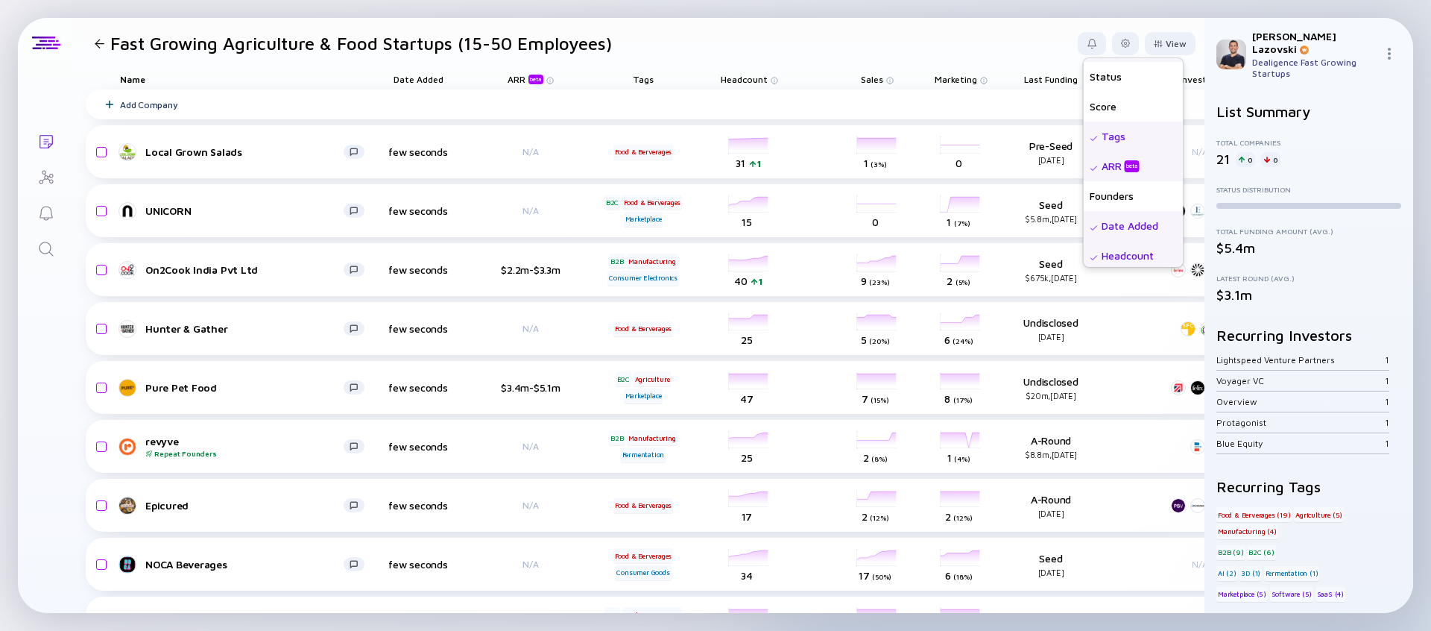
click at [1127, 163] on div "beta" at bounding box center [1132, 165] width 15 height 11
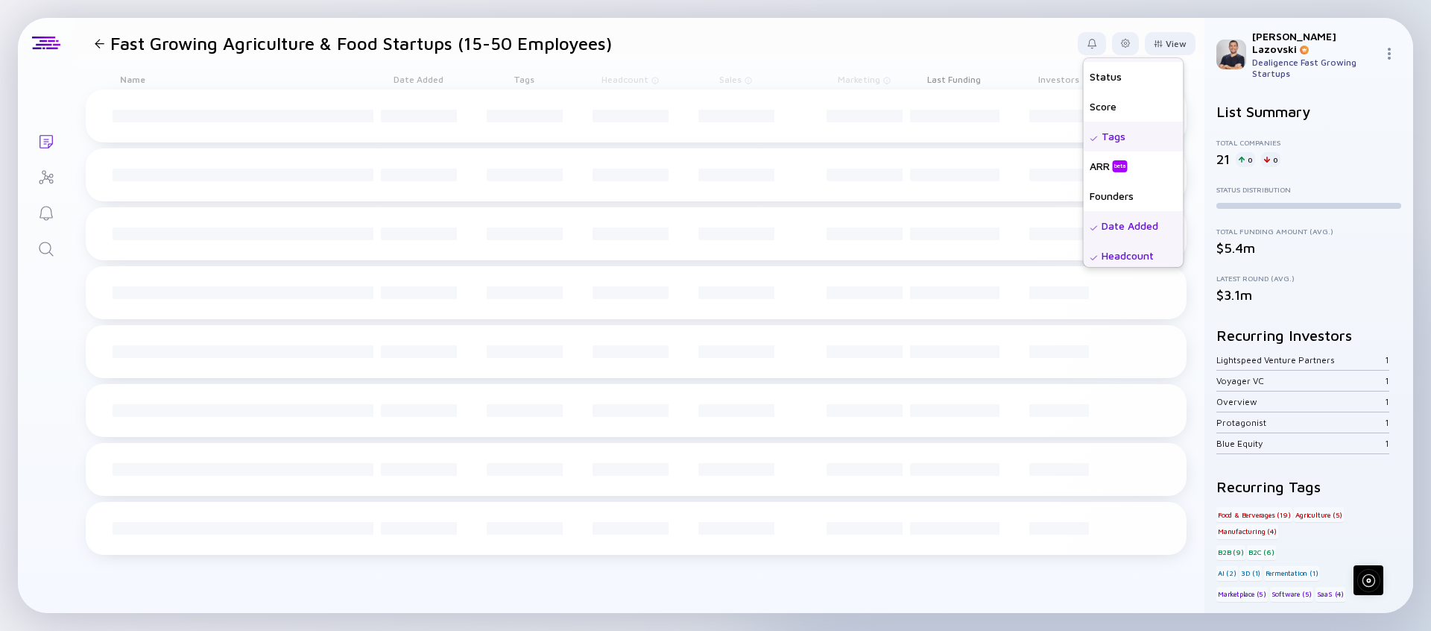
click at [1128, 219] on div "Date Added" at bounding box center [1134, 226] width 100 height 30
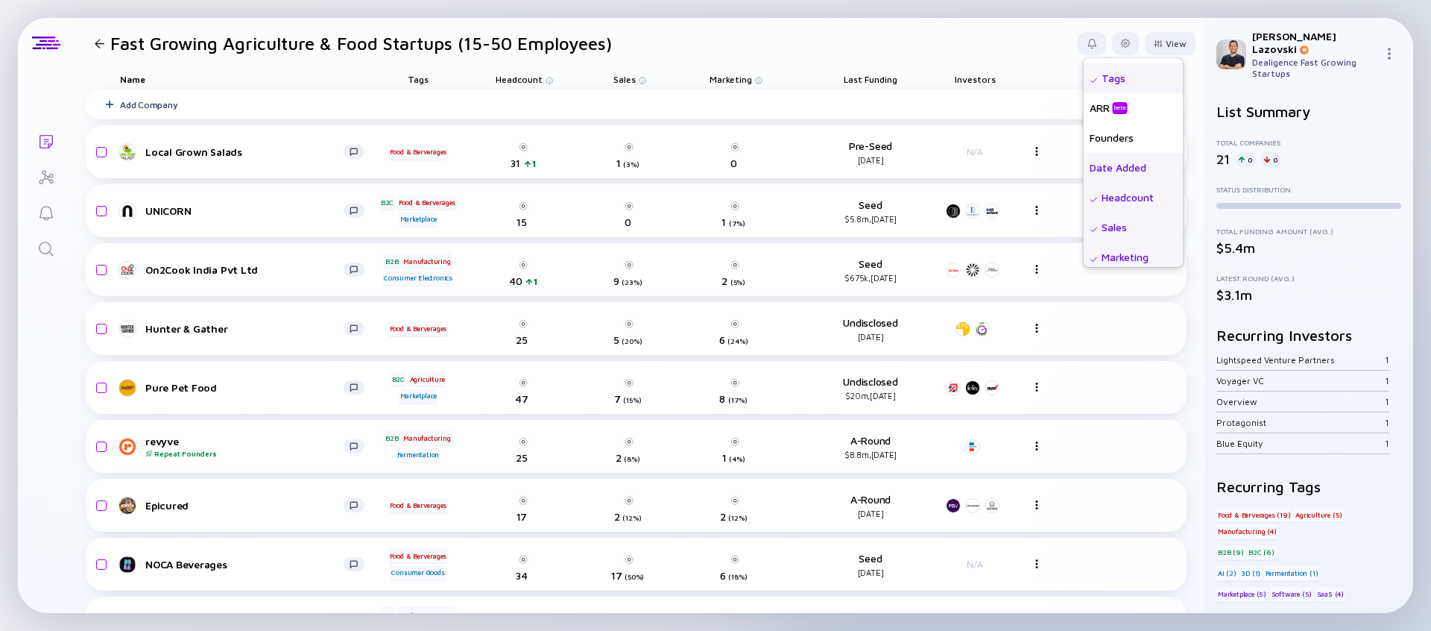
scroll to position [85, 0]
click at [1128, 229] on div "Sales" at bounding box center [1134, 227] width 100 height 30
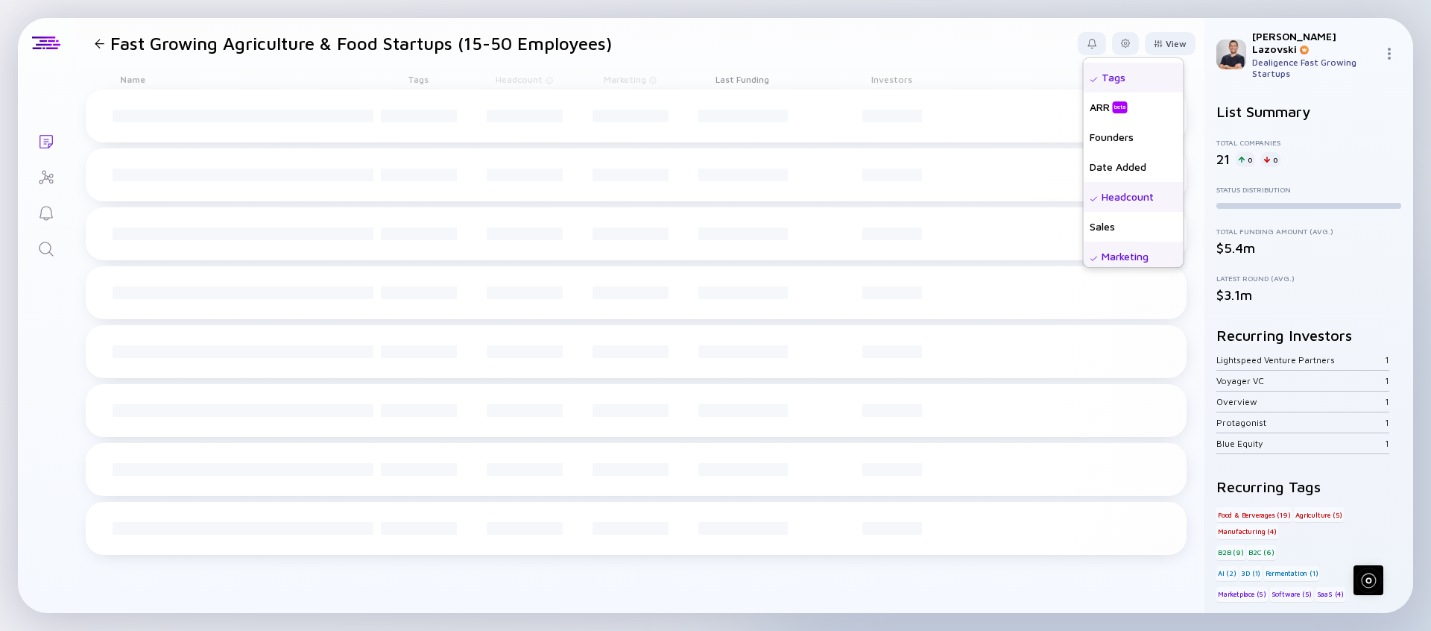
click at [1128, 248] on div "Marketing" at bounding box center [1134, 257] width 100 height 30
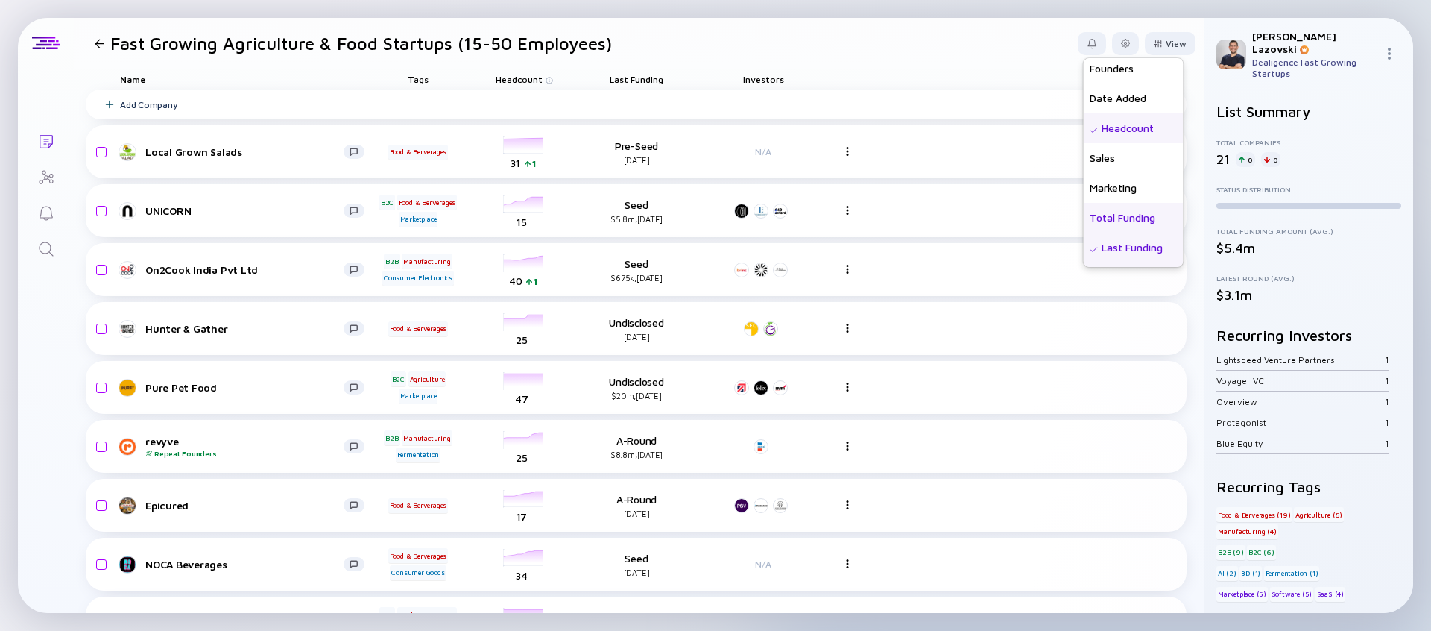
click at [1127, 224] on div "Total Funding" at bounding box center [1134, 218] width 100 height 30
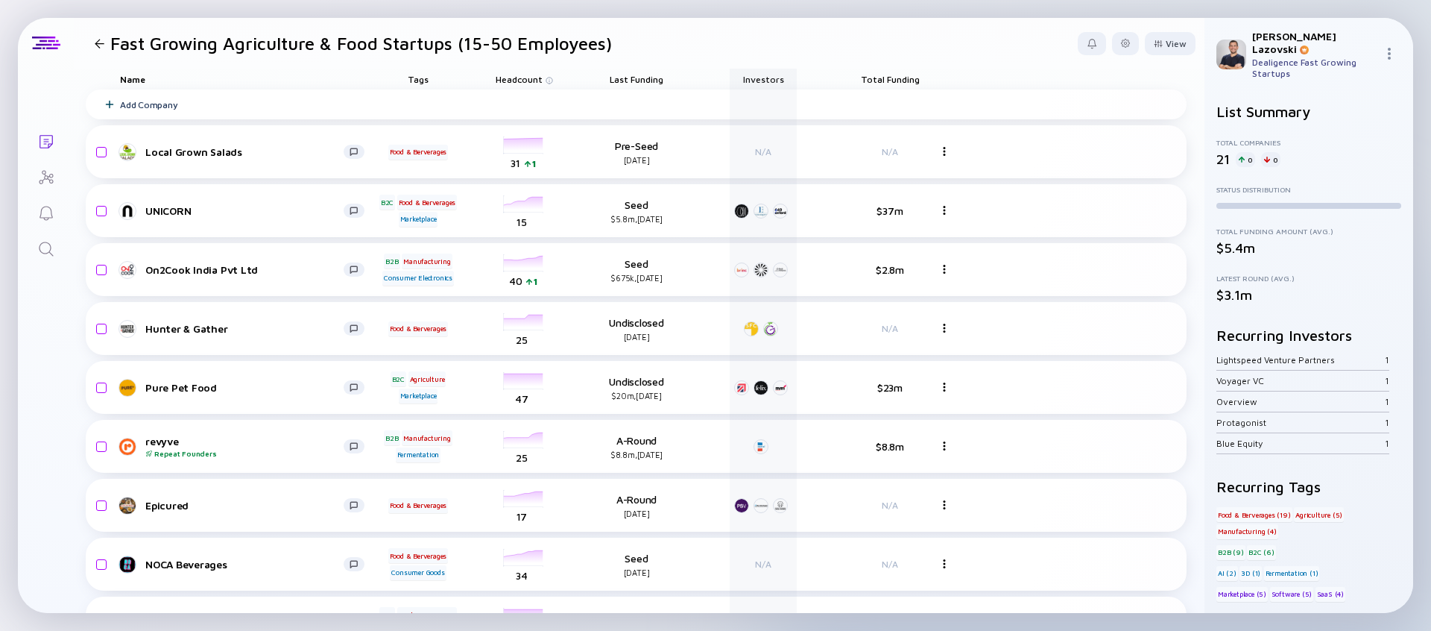
drag, startPoint x: 876, startPoint y: 79, endPoint x: 730, endPoint y: 74, distance: 146.2
click at [730, 74] on div "Name Tags Headcount Last Funding Investors Total Funding" at bounding box center [636, 79] width 1101 height 21
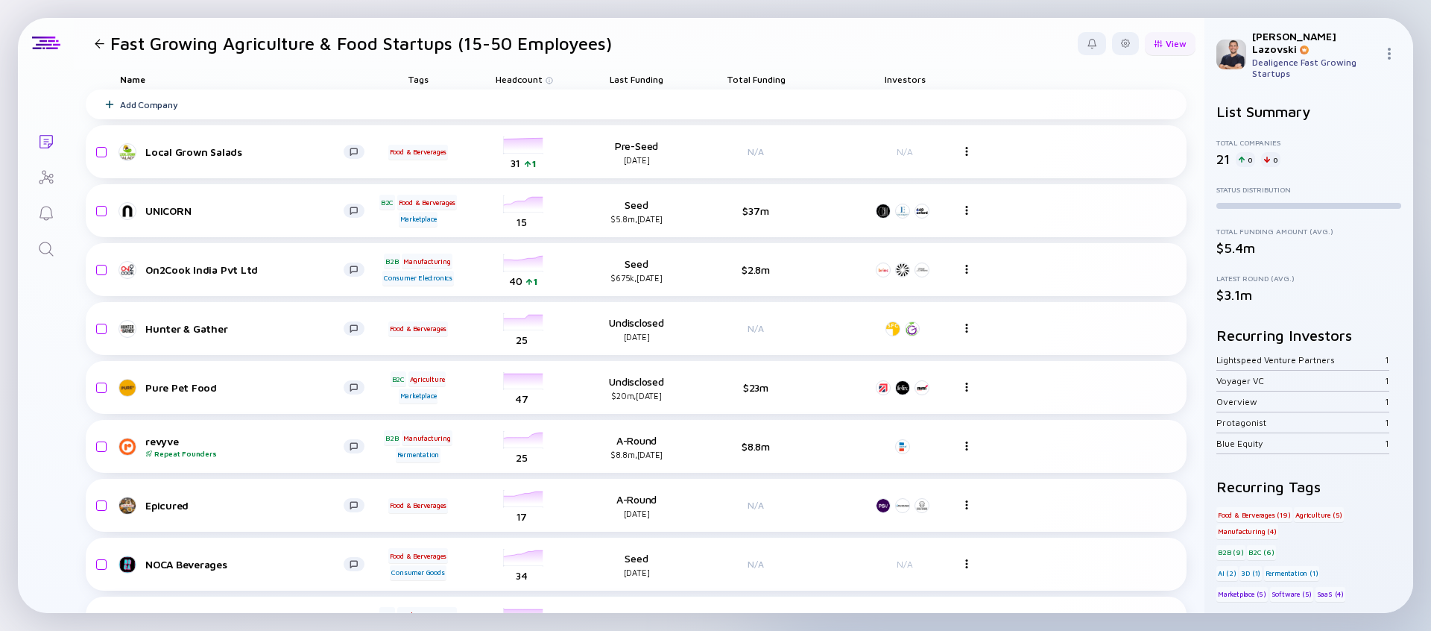
click at [1168, 41] on div "View" at bounding box center [1170, 43] width 51 height 23
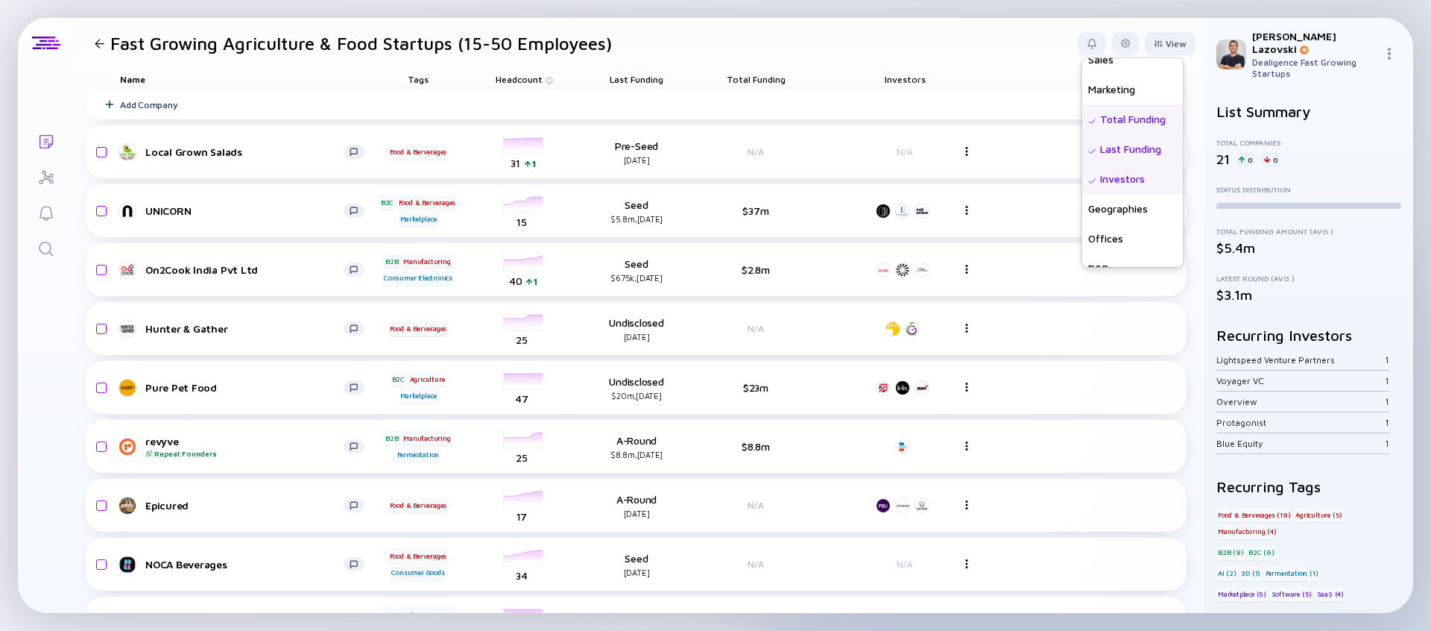
click at [1128, 218] on div "Geographies" at bounding box center [1133, 209] width 101 height 30
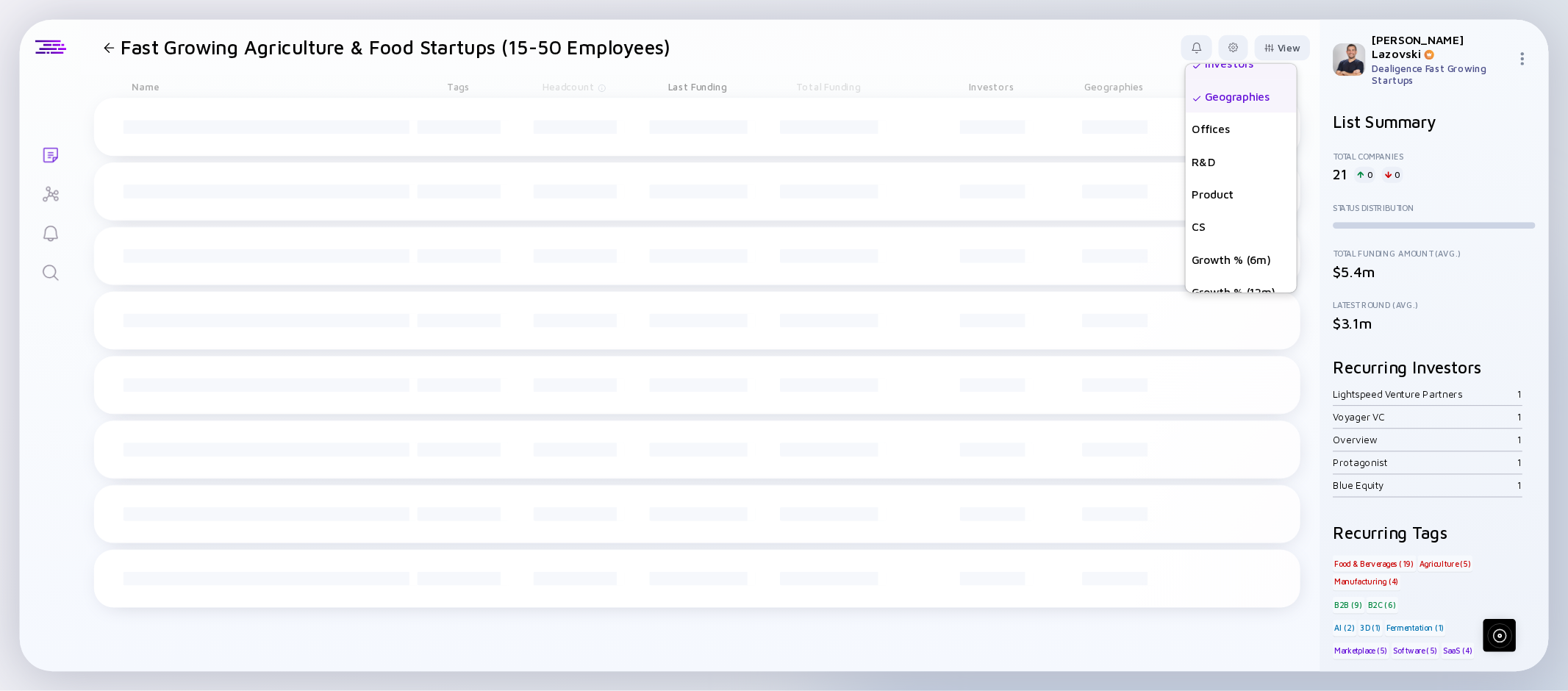
scroll to position [382, 0]
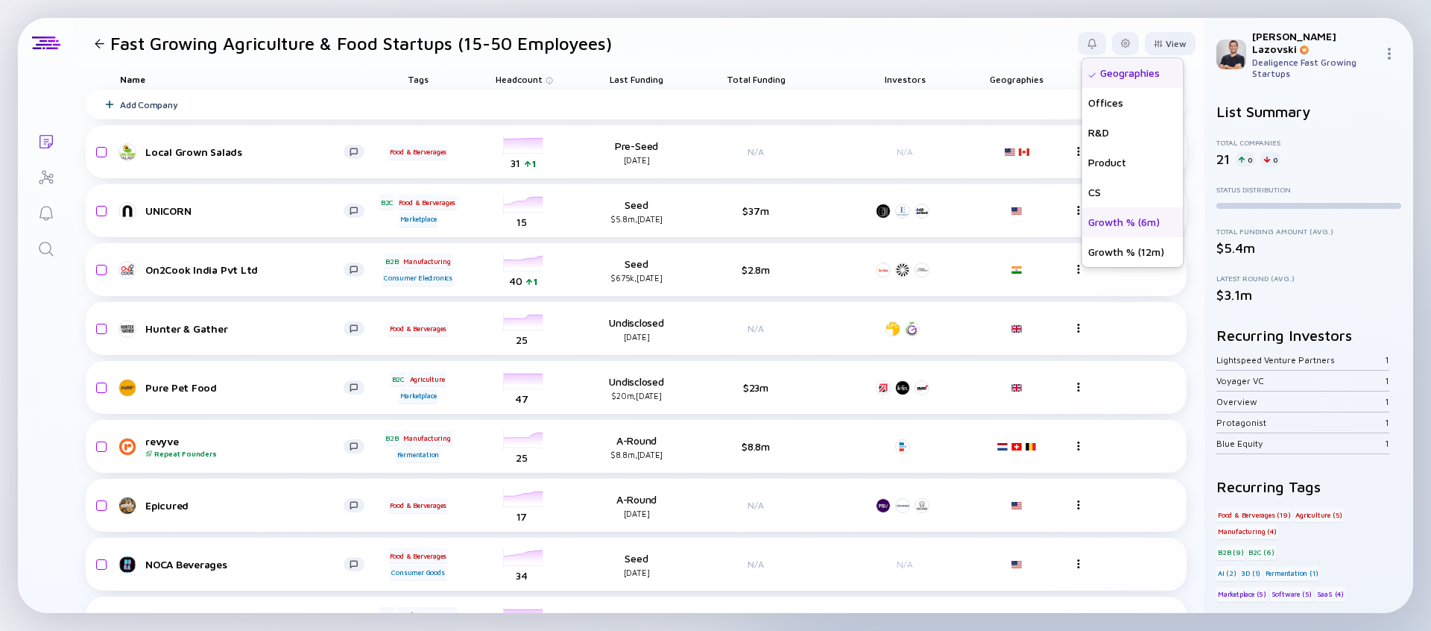
click at [1128, 219] on div "Growth % (6m)" at bounding box center [1133, 222] width 101 height 30
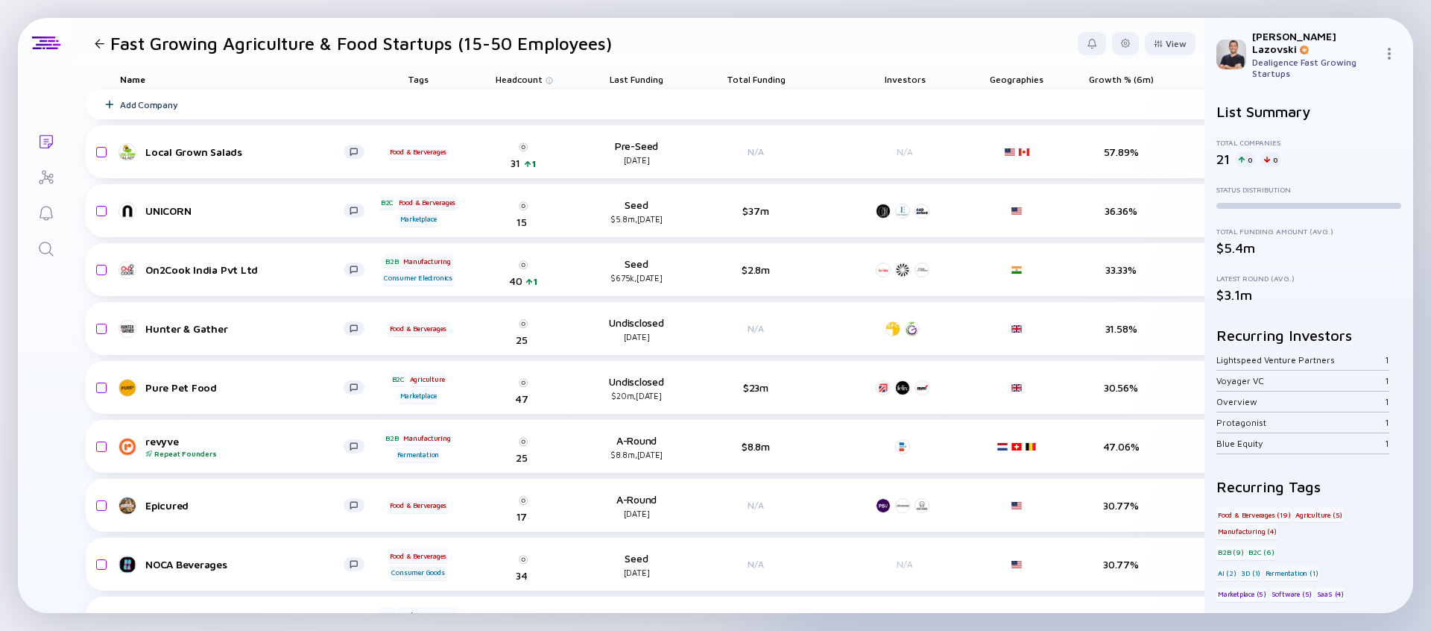
click at [970, 29] on header "Fast Growing Agriculture & Food Startups (15-50 Employees) View Name Status Sco…" at bounding box center [639, 43] width 1131 height 51
click at [1113, 83] on span "Growth % (6m)" at bounding box center [1121, 79] width 65 height 11
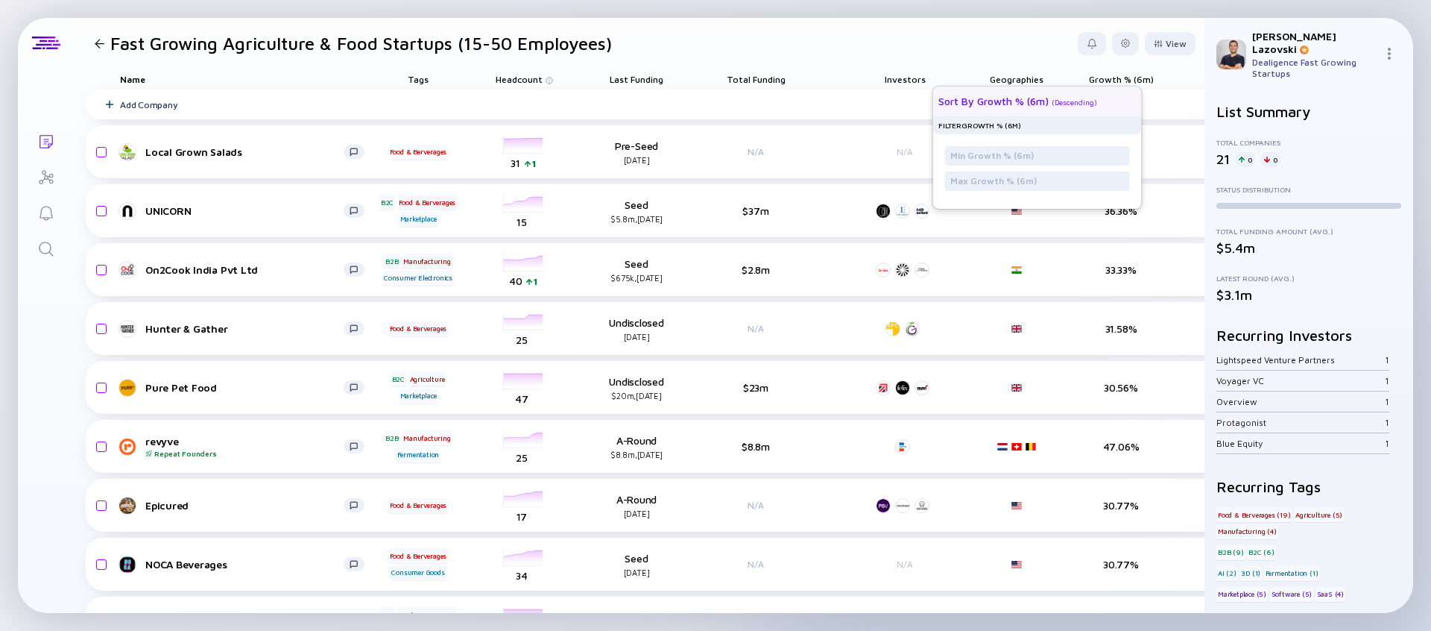
click at [1103, 101] on div "Sort by Growth % (6m) ( Descending )" at bounding box center [1031, 101] width 185 height 30
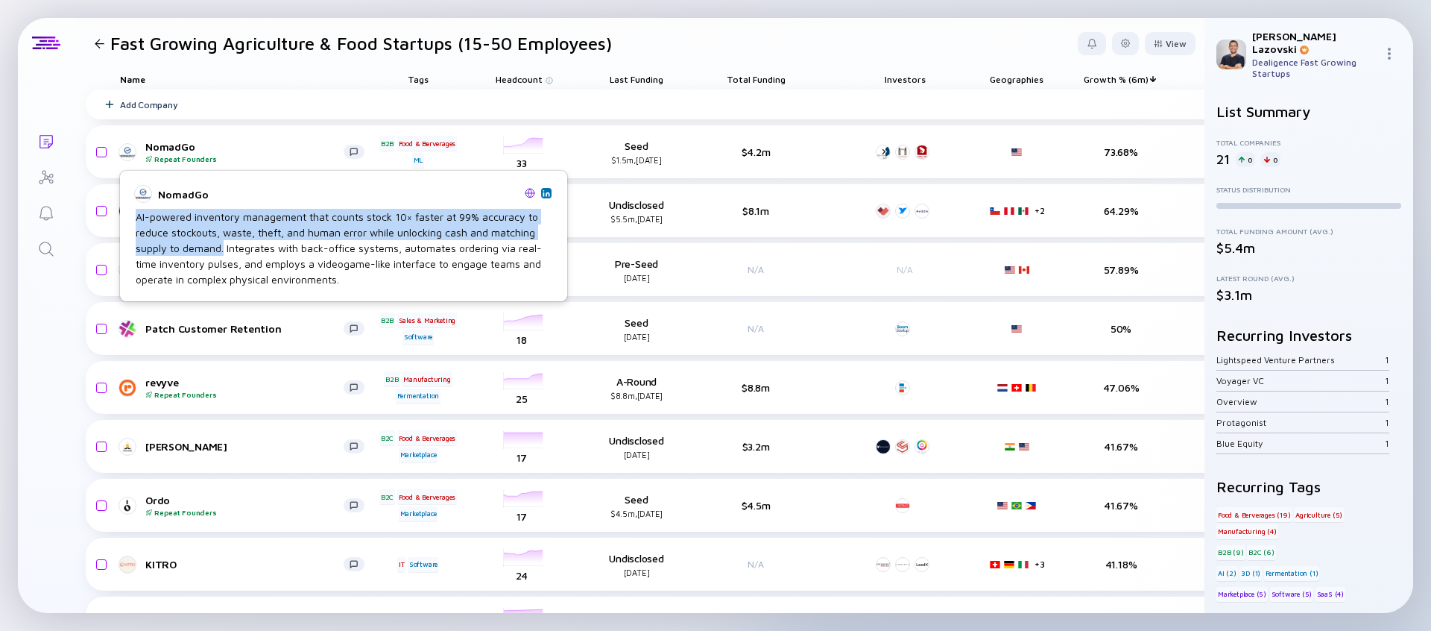
drag, startPoint x: 135, startPoint y: 214, endPoint x: 222, endPoint y: 253, distance: 95.5
click at [222, 253] on div "AI-powered inventory management that counts stock 10× faster at 99% accuracy to…" at bounding box center [344, 248] width 416 height 78
copy div "AI-powered inventory management that counts stock 10× faster at 99% accuracy to…"
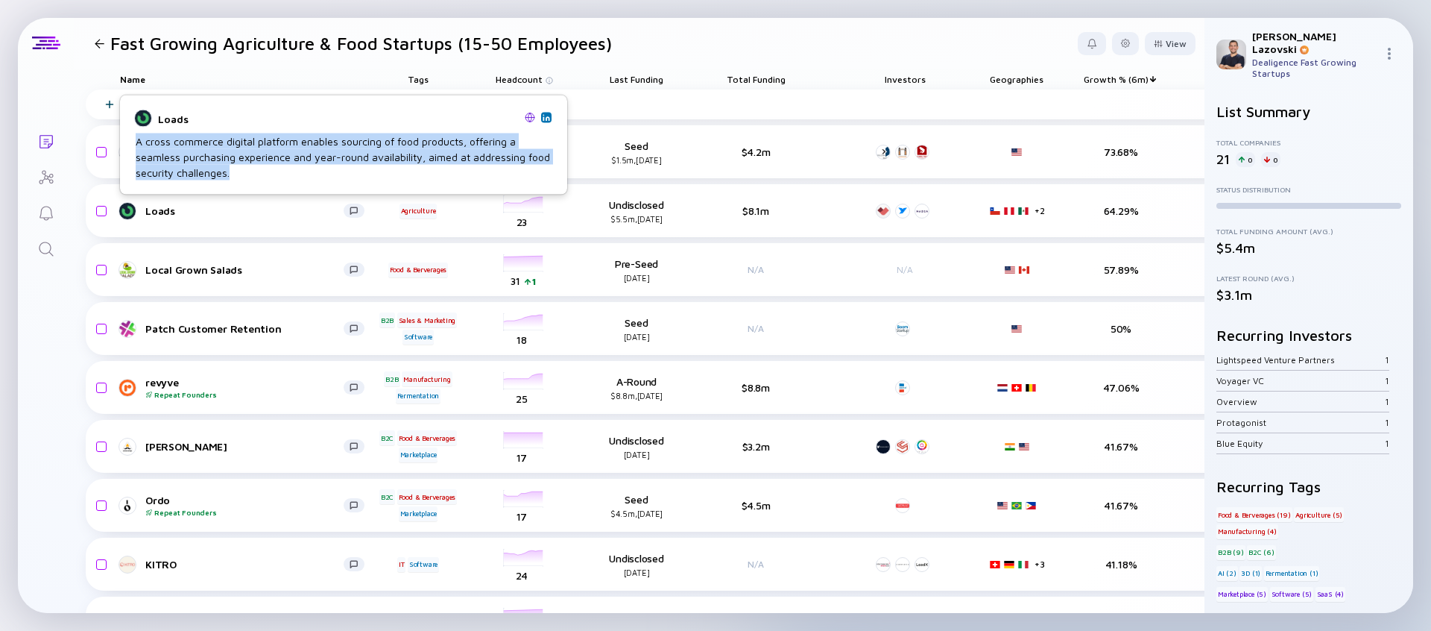
copy div "A cross commerce digital platform enables sourcing of food products, offering a…"
drag, startPoint x: 134, startPoint y: 140, endPoint x: 256, endPoint y: 172, distance: 126.4
click at [256, 172] on div "Loads A cross commerce digital platform enables sourcing of food products, offe…" at bounding box center [343, 145] width 429 height 78
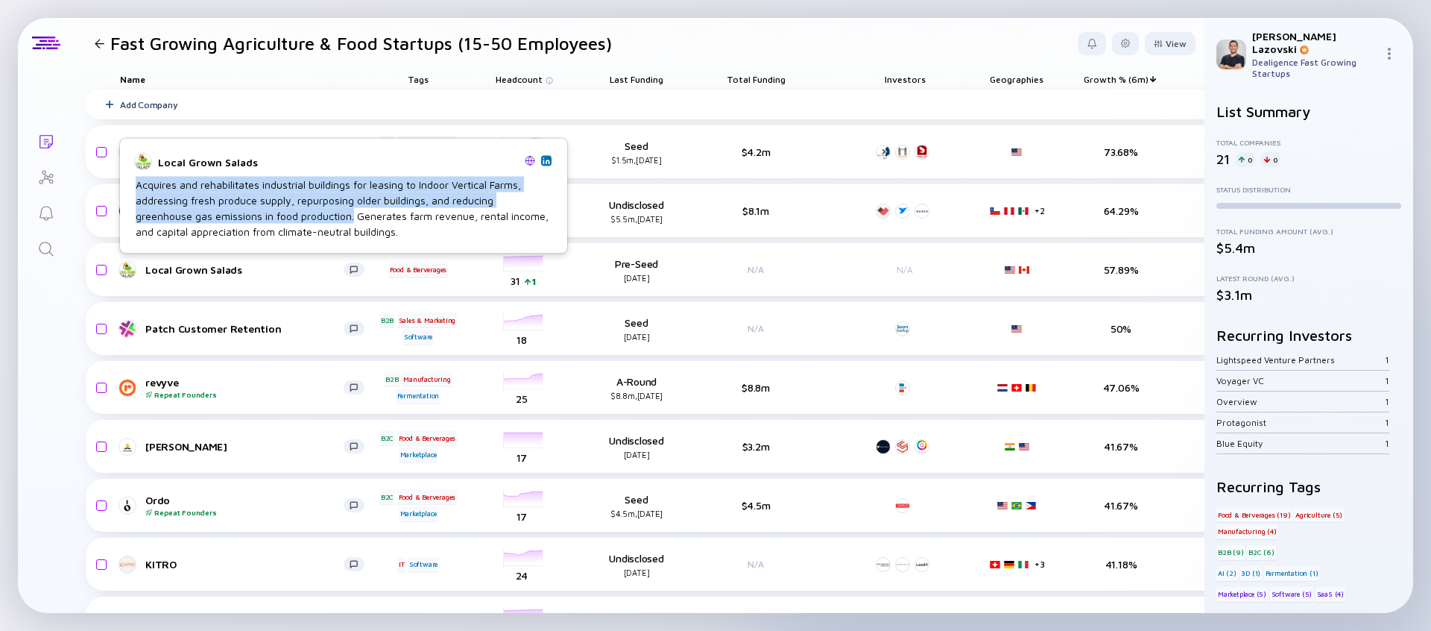
drag, startPoint x: 136, startPoint y: 186, endPoint x: 294, endPoint y: 210, distance: 159.8
click at [294, 210] on div "Acquires and rehabilitates industrial buildings for leasing to Indoor Vertical …" at bounding box center [344, 208] width 416 height 63
copy div "Acquires and rehabilitates industrial buildings for leasing to Indoor Vertical …"
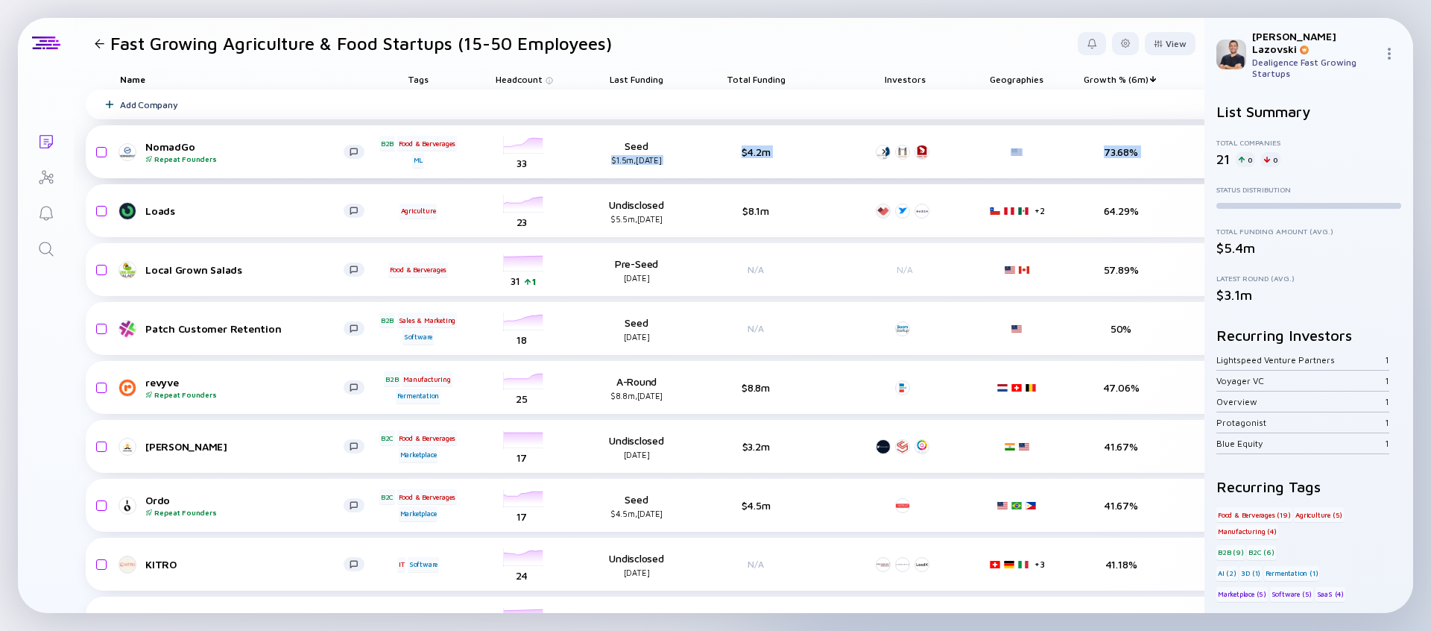
drag, startPoint x: 604, startPoint y: 163, endPoint x: 686, endPoint y: 163, distance: 82.0
click at [686, 163] on div "NomadGo Repeat Founders B2B Food & Berverages ML headcount-nomad-technologies 3…" at bounding box center [665, 151] width 1159 height 53
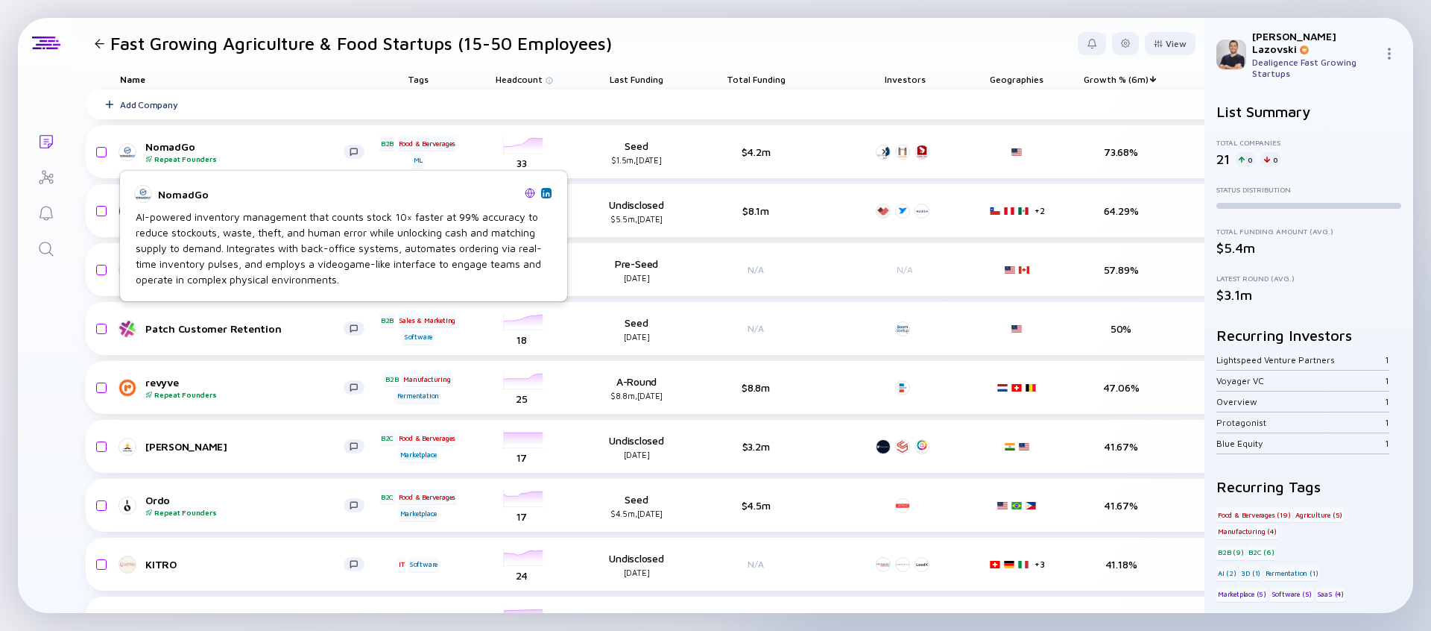
click at [531, 189] on img at bounding box center [530, 193] width 10 height 10
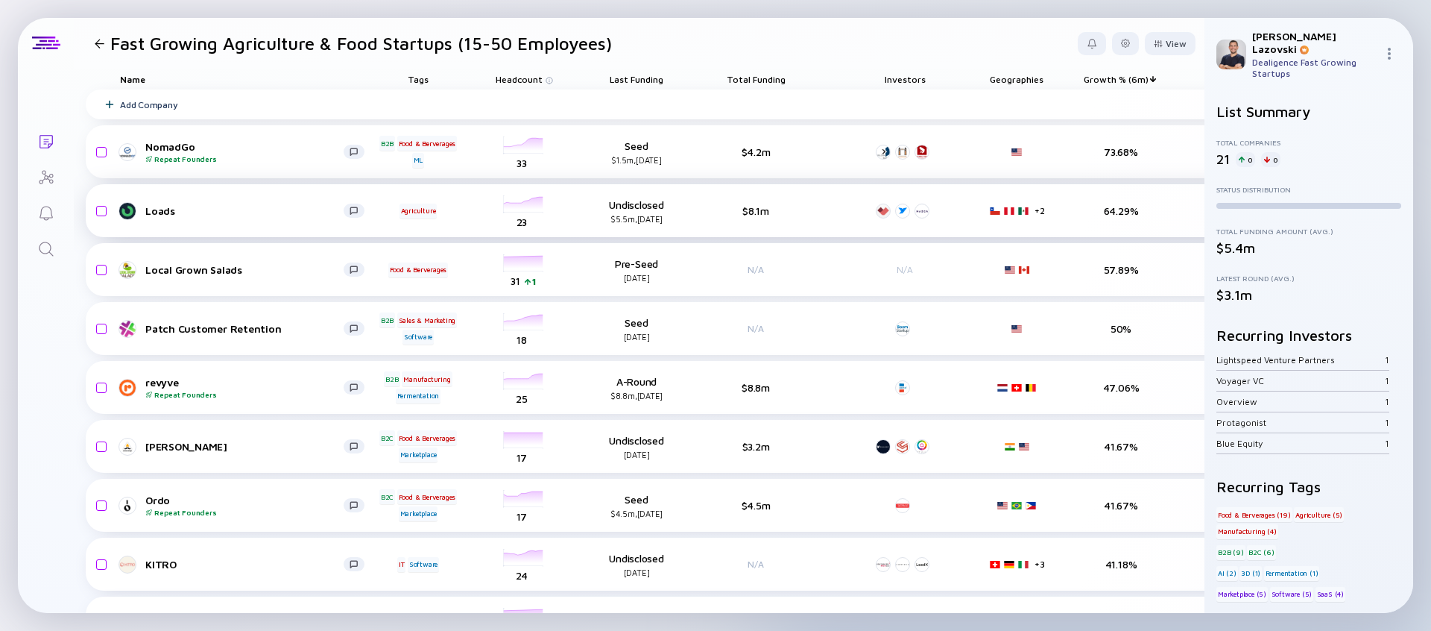
drag, startPoint x: 608, startPoint y: 220, endPoint x: 675, endPoint y: 218, distance: 67.9
click at [675, 218] on div "$5.5m, [DATE]" at bounding box center [636, 219] width 97 height 10
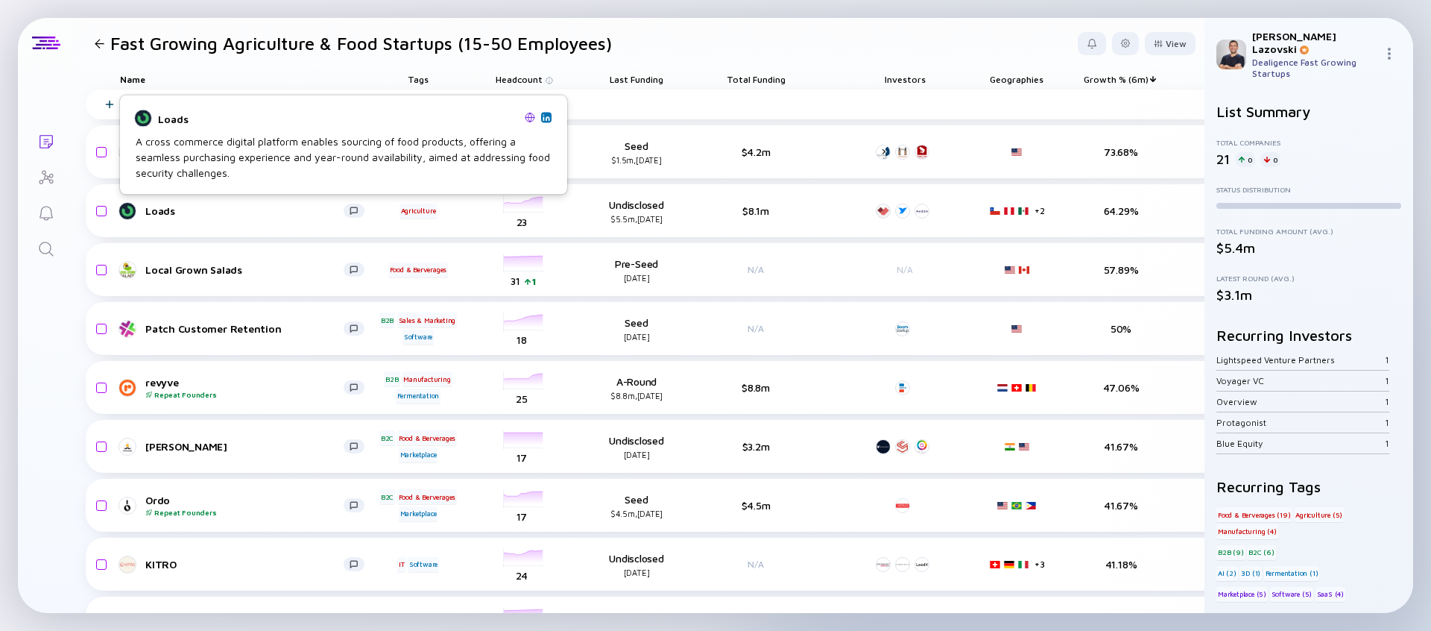
click at [527, 119] on img at bounding box center [530, 117] width 10 height 10
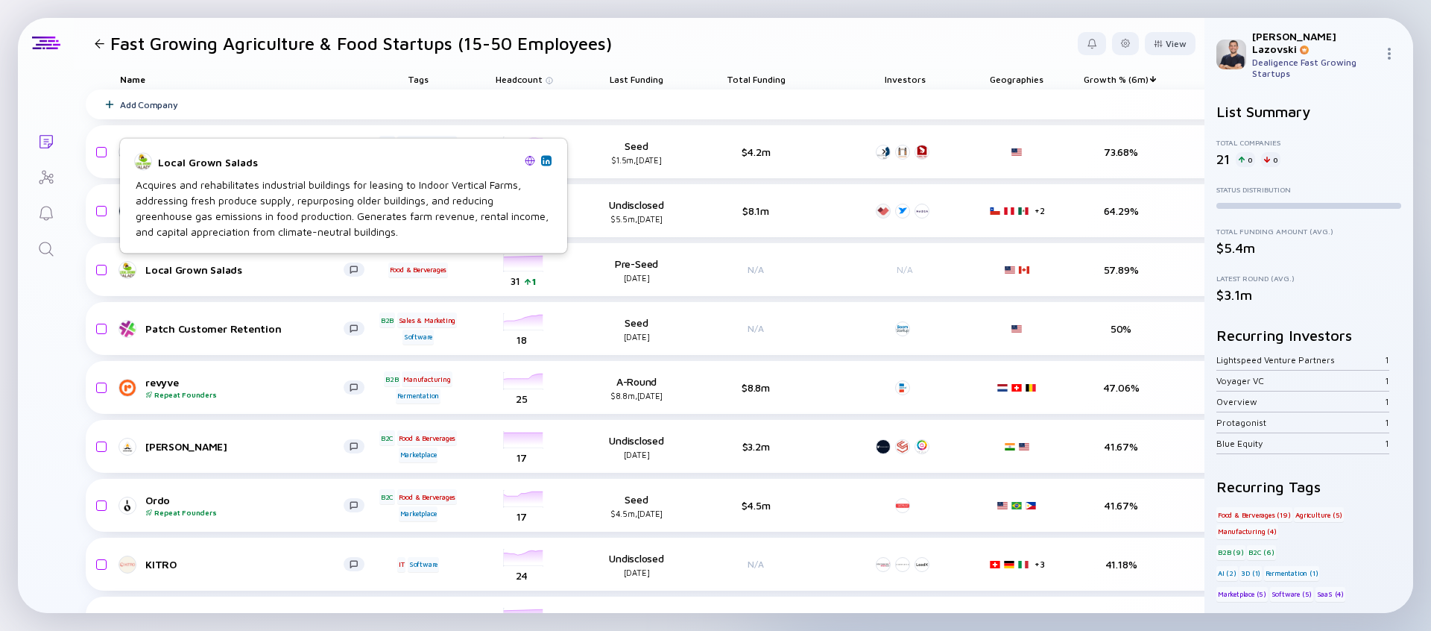
click at [526, 158] on img at bounding box center [530, 160] width 10 height 10
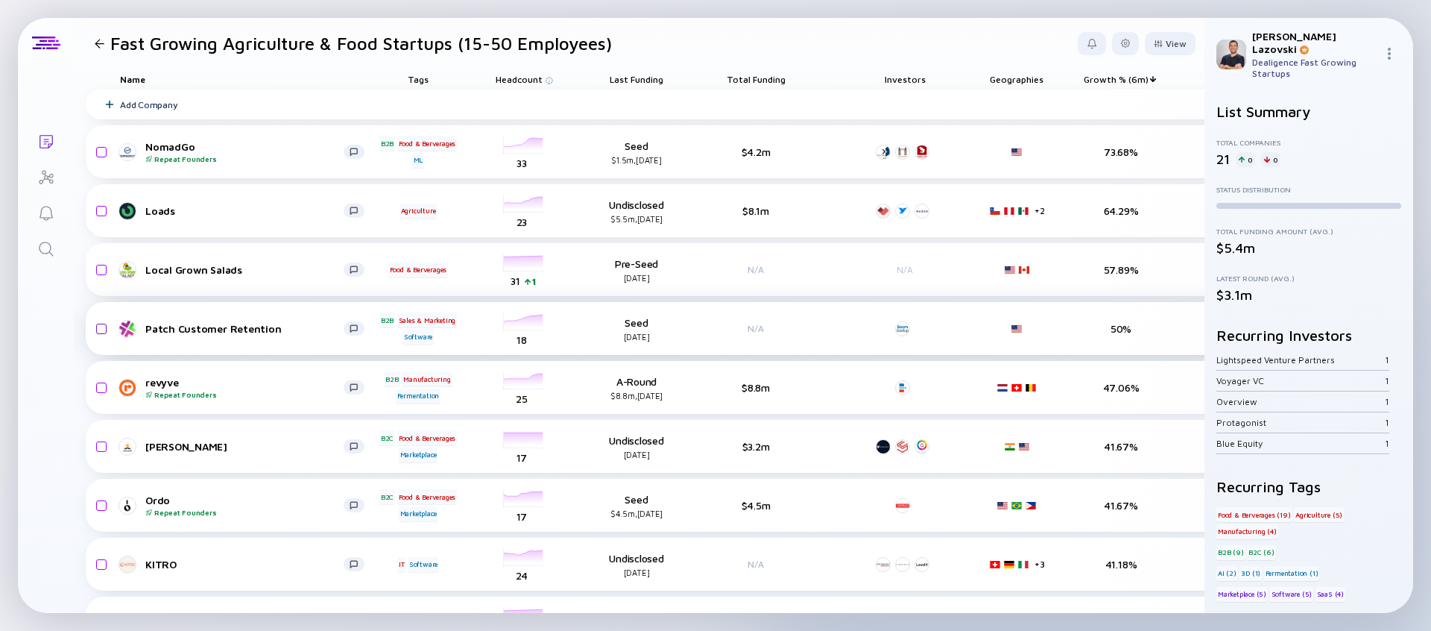
click at [103, 331] on input "checkbox" at bounding box center [99, 329] width 18 height 34
click at [102, 324] on input "checkbox" at bounding box center [99, 329] width 18 height 34
checkbox input "false"
click at [1134, 46] on div at bounding box center [1125, 43] width 27 height 23
click at [1069, 166] on div "Edit Filter" at bounding box center [1079, 163] width 93 height 30
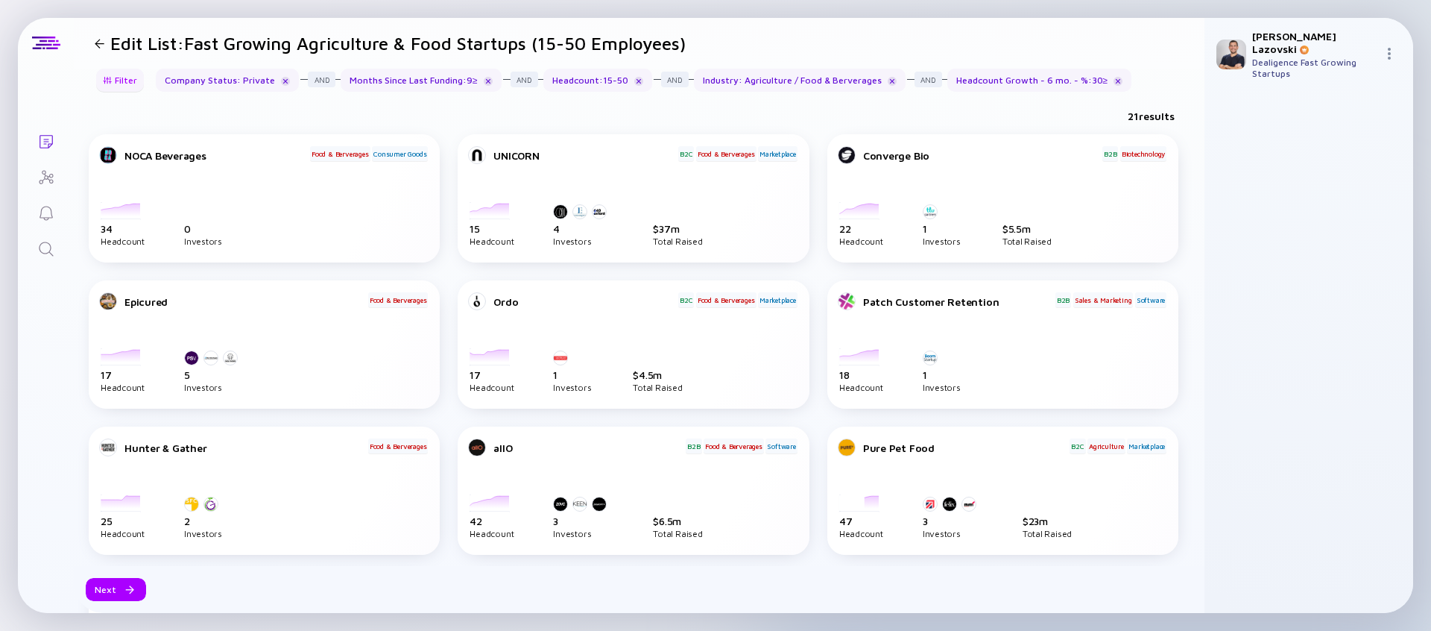
click at [127, 81] on div "Filter" at bounding box center [120, 80] width 52 height 23
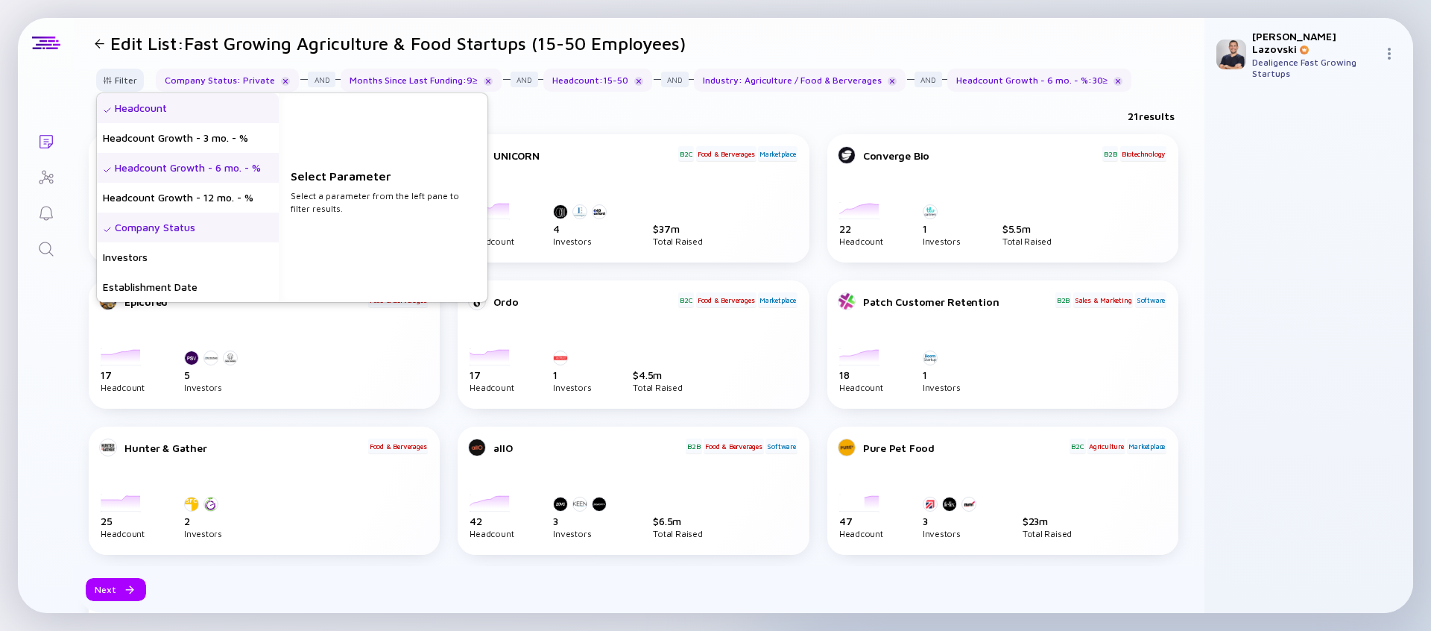
click at [157, 162] on div "Headcount Growth - 6 mo. - %" at bounding box center [188, 168] width 182 height 30
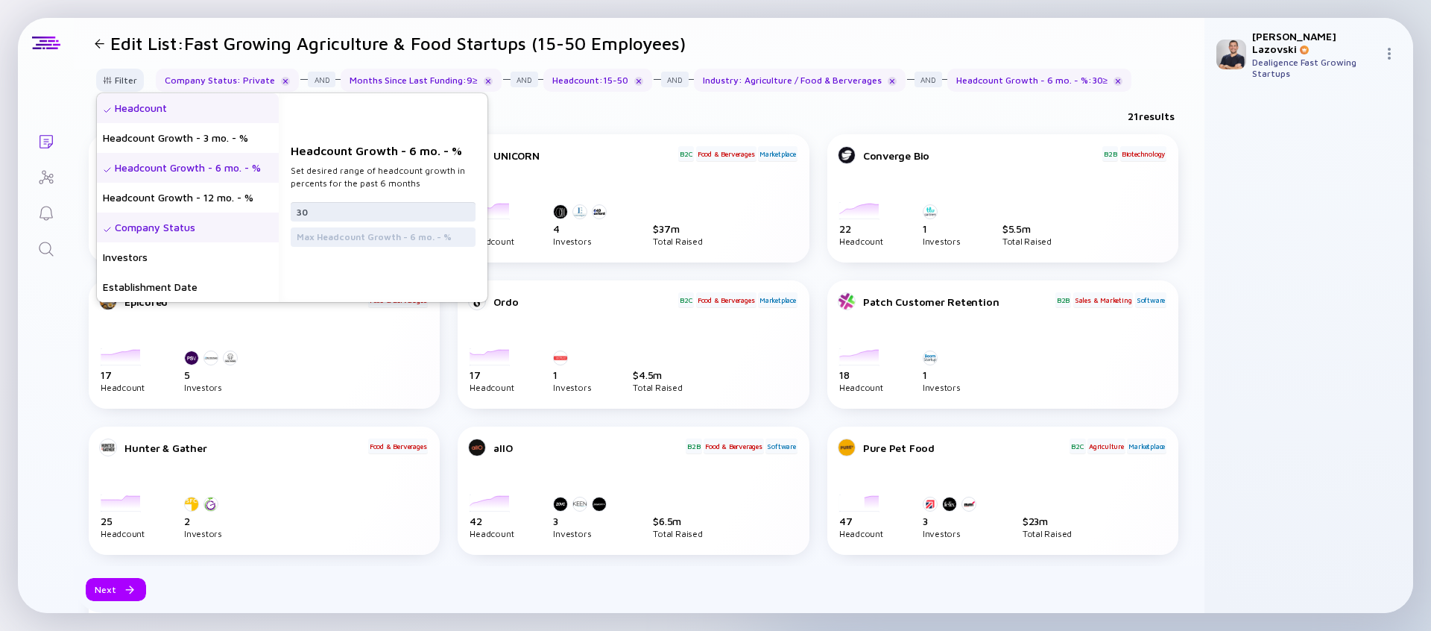
click at [318, 210] on input "30" at bounding box center [383, 211] width 173 height 15
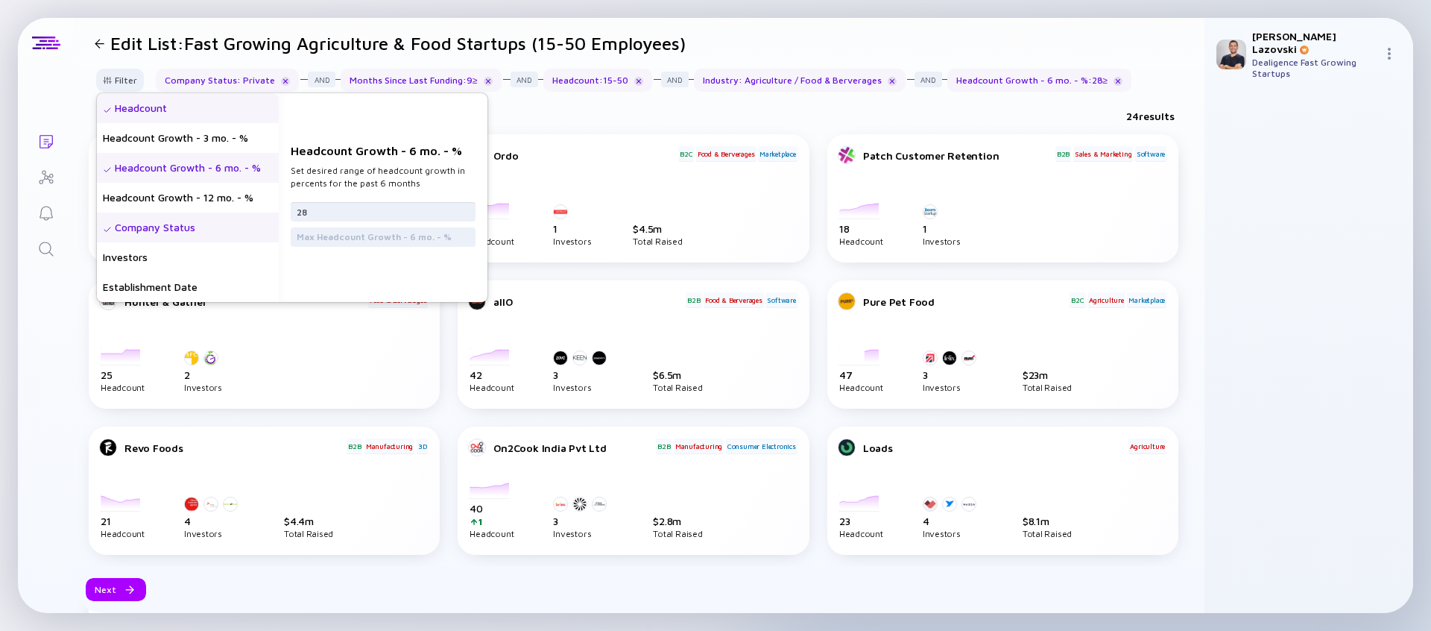
type input "28"
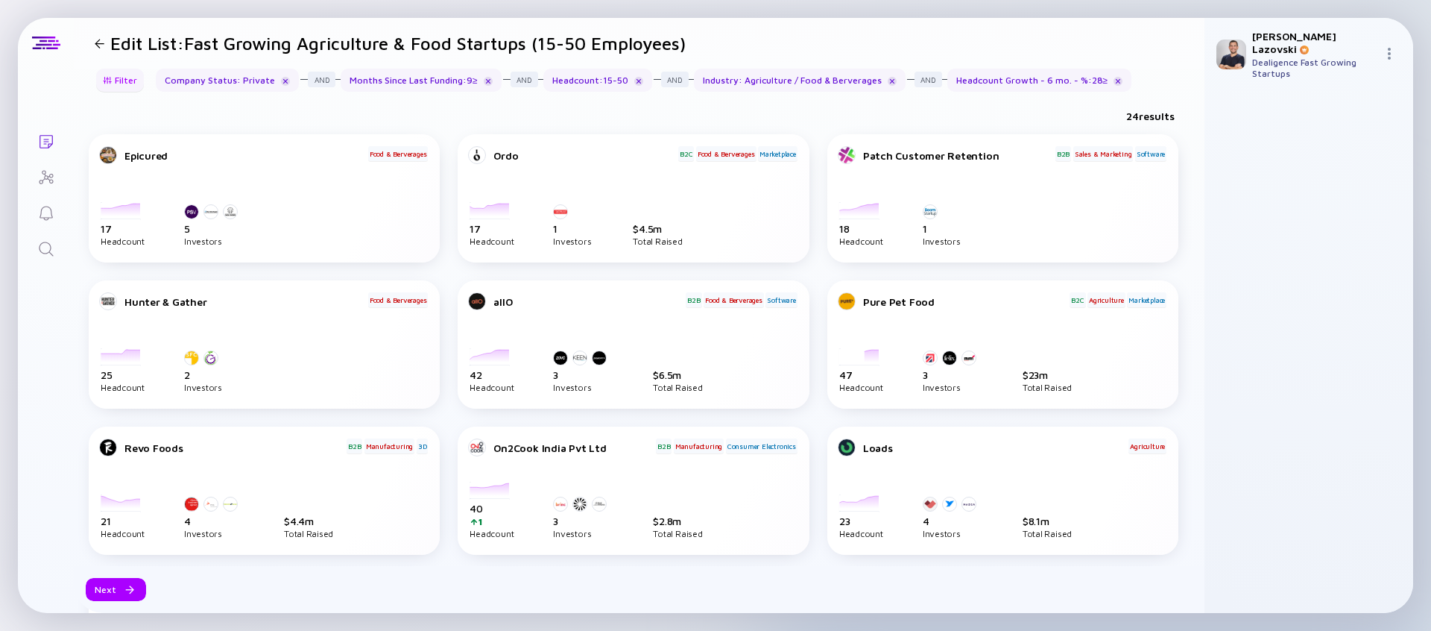
click at [122, 74] on div "Filter" at bounding box center [120, 80] width 52 height 23
click at [127, 84] on div "Filter" at bounding box center [120, 80] width 52 height 23
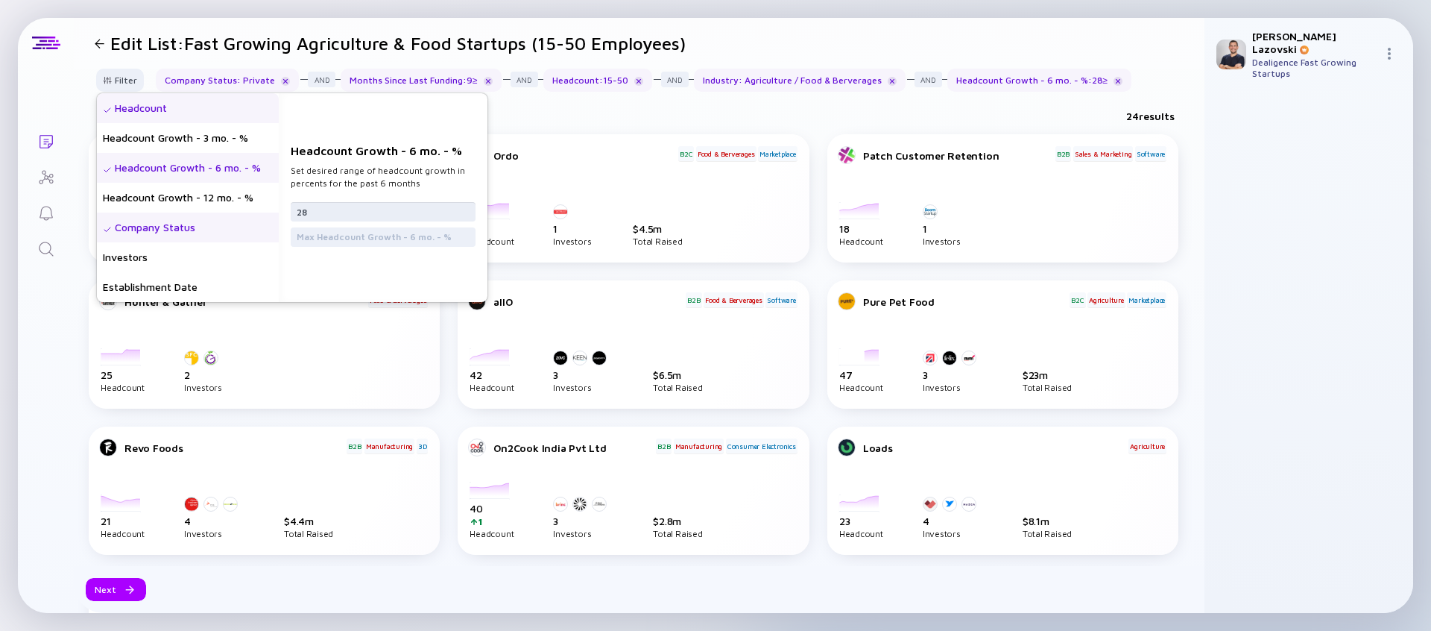
click at [319, 215] on input "28" at bounding box center [383, 211] width 173 height 15
type input "27"
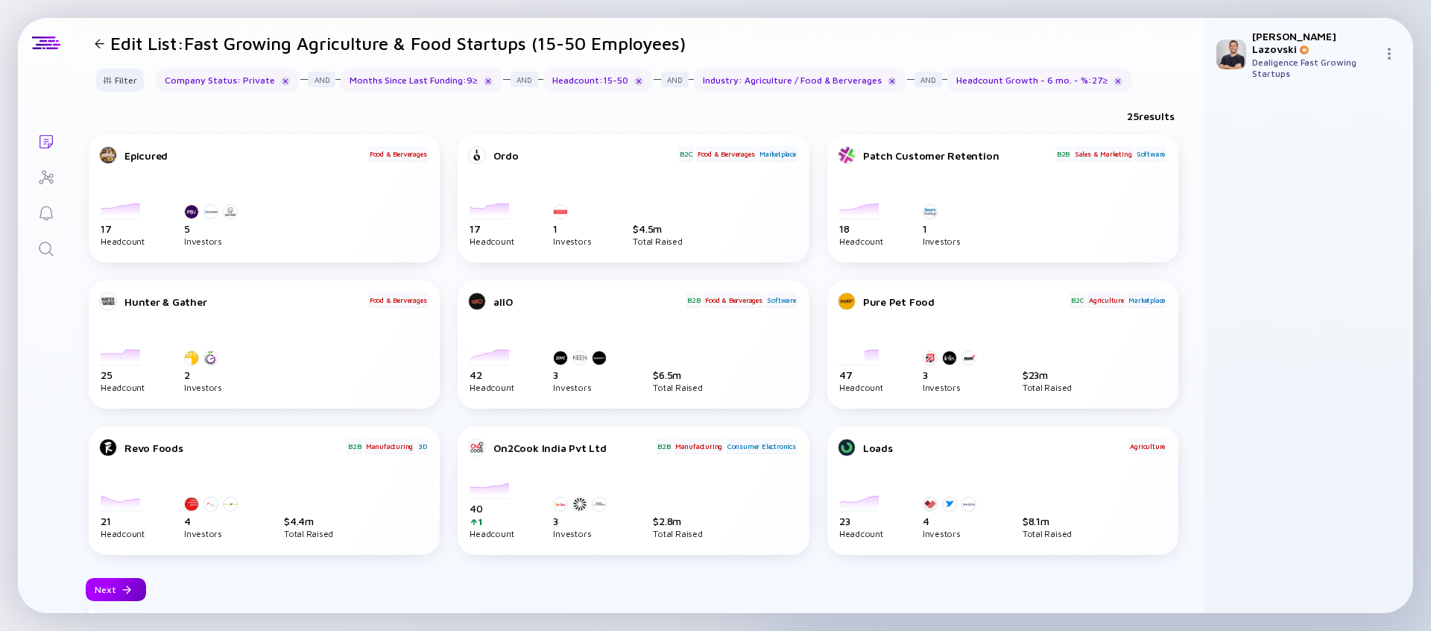
click at [117, 593] on div "Next" at bounding box center [116, 589] width 60 height 23
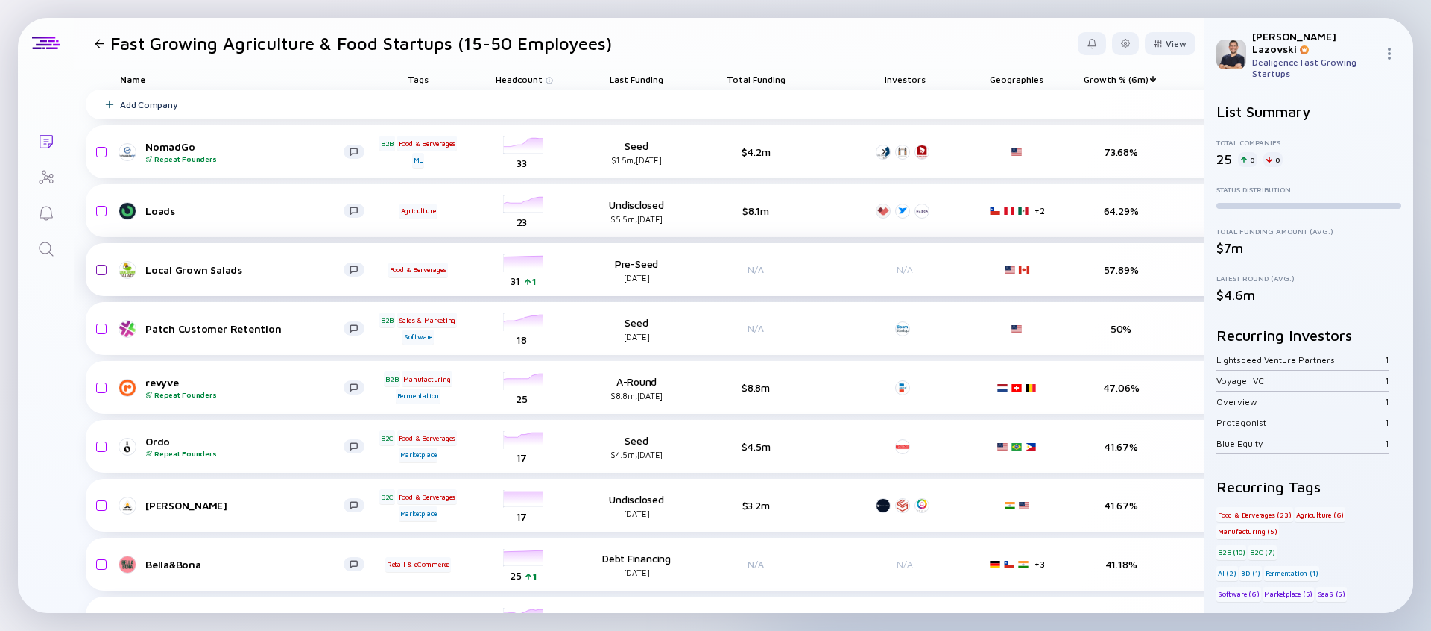
click at [101, 271] on input "checkbox" at bounding box center [99, 270] width 18 height 34
checkbox input "true"
click at [100, 334] on input "checkbox" at bounding box center [99, 329] width 18 height 34
checkbox input "true"
click at [1137, 51] on div "Remove from list" at bounding box center [1149, 43] width 94 height 23
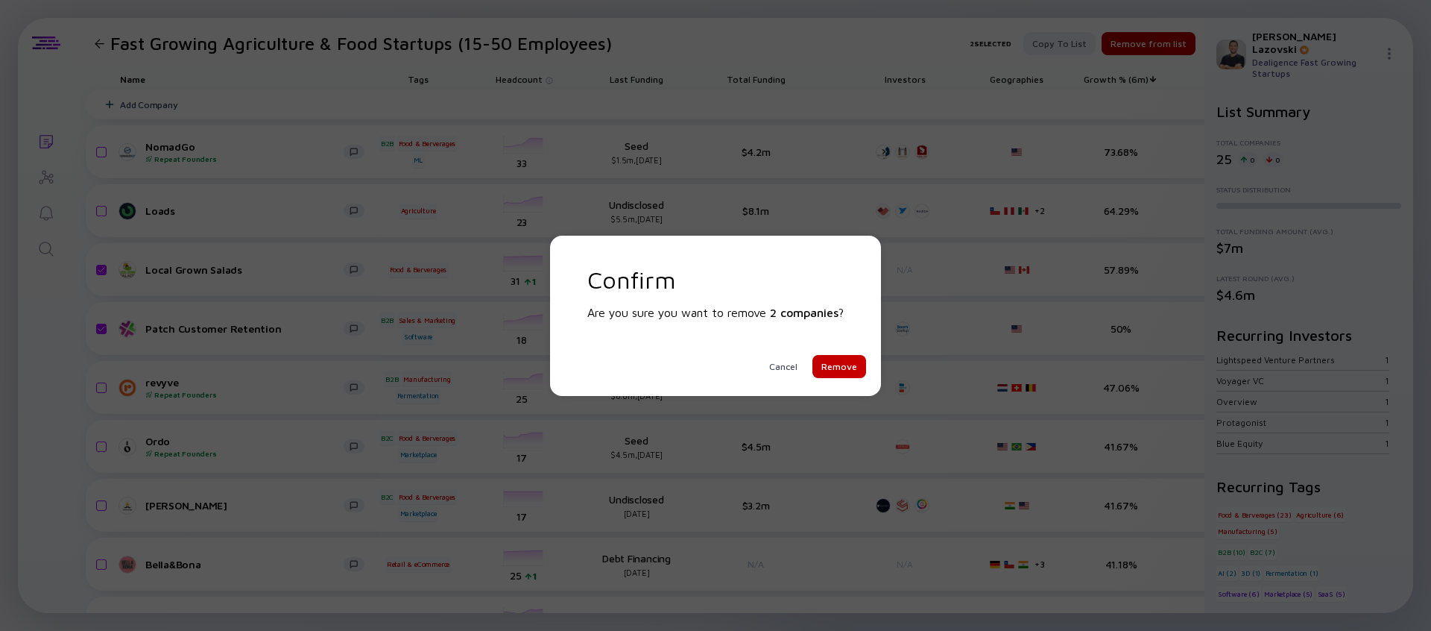
click at [831, 364] on div "Remove" at bounding box center [840, 366] width 54 height 23
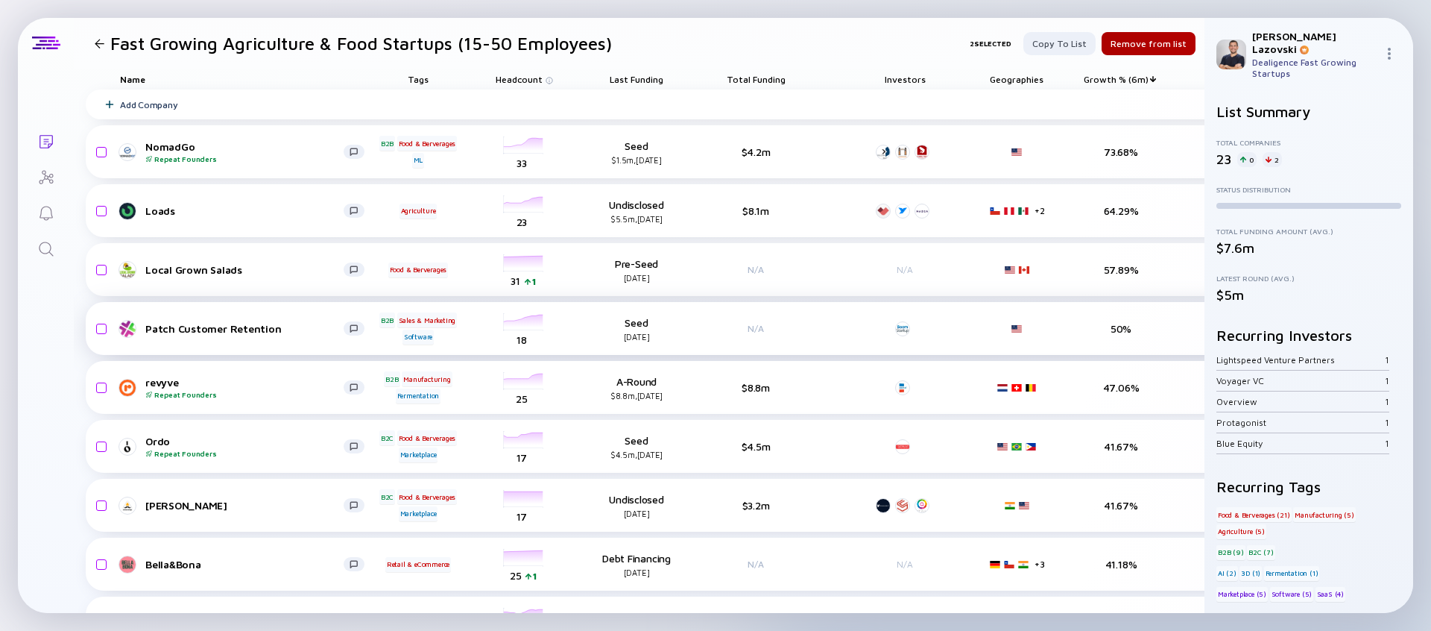
checkbox input "false"
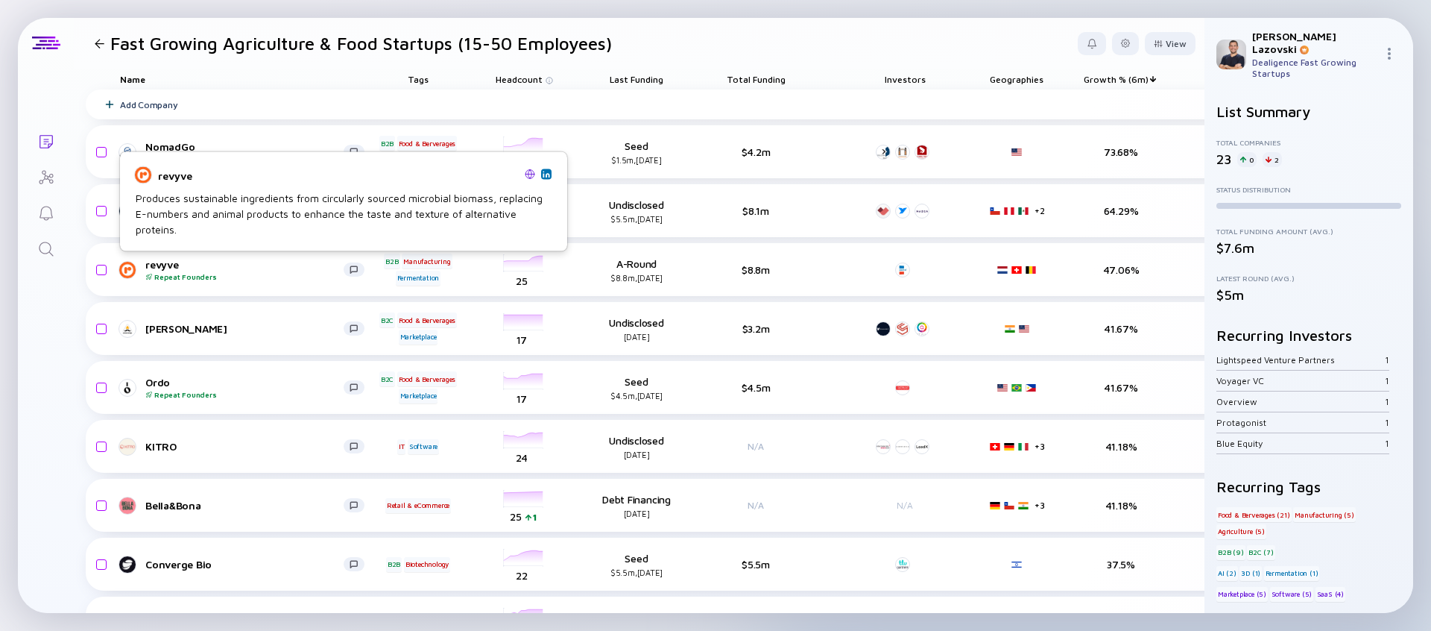
click at [528, 170] on img at bounding box center [530, 173] width 10 height 10
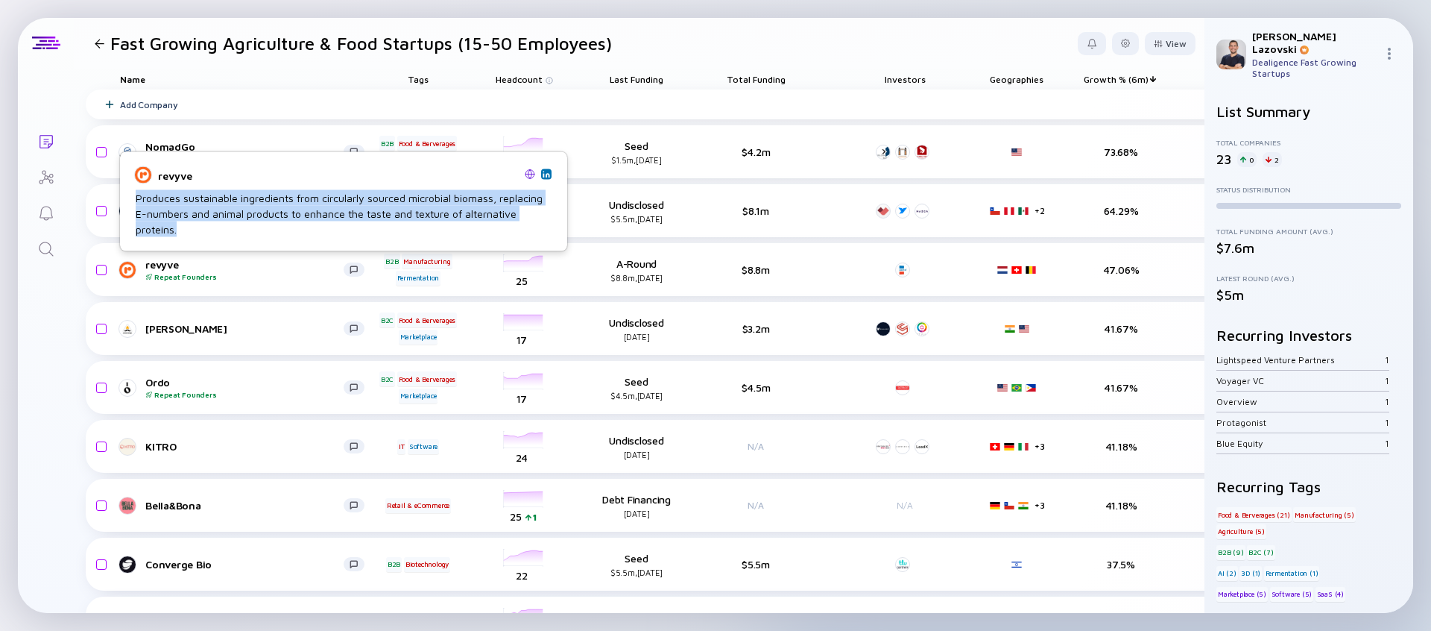
copy div "Produces sustainable ingredients from circularly sourced microbial biomass, rep…"
drag, startPoint x: 138, startPoint y: 197, endPoint x: 186, endPoint y: 228, distance: 57.1
click at [186, 228] on div "Produces sustainable ingredients from circularly sourced microbial biomass, rep…" at bounding box center [344, 213] width 416 height 47
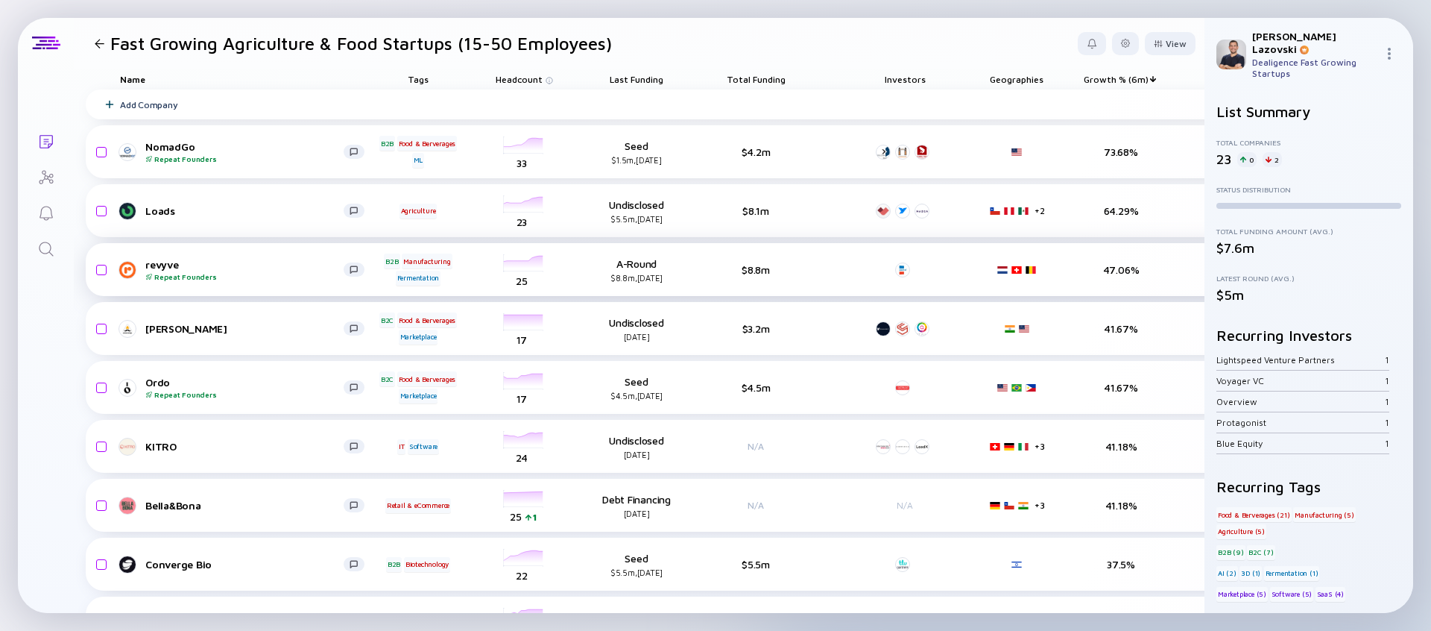
drag, startPoint x: 668, startPoint y: 281, endPoint x: 592, endPoint y: 281, distance: 76.0
click at [592, 281] on div "$8.8m, [DATE]" at bounding box center [636, 278] width 97 height 10
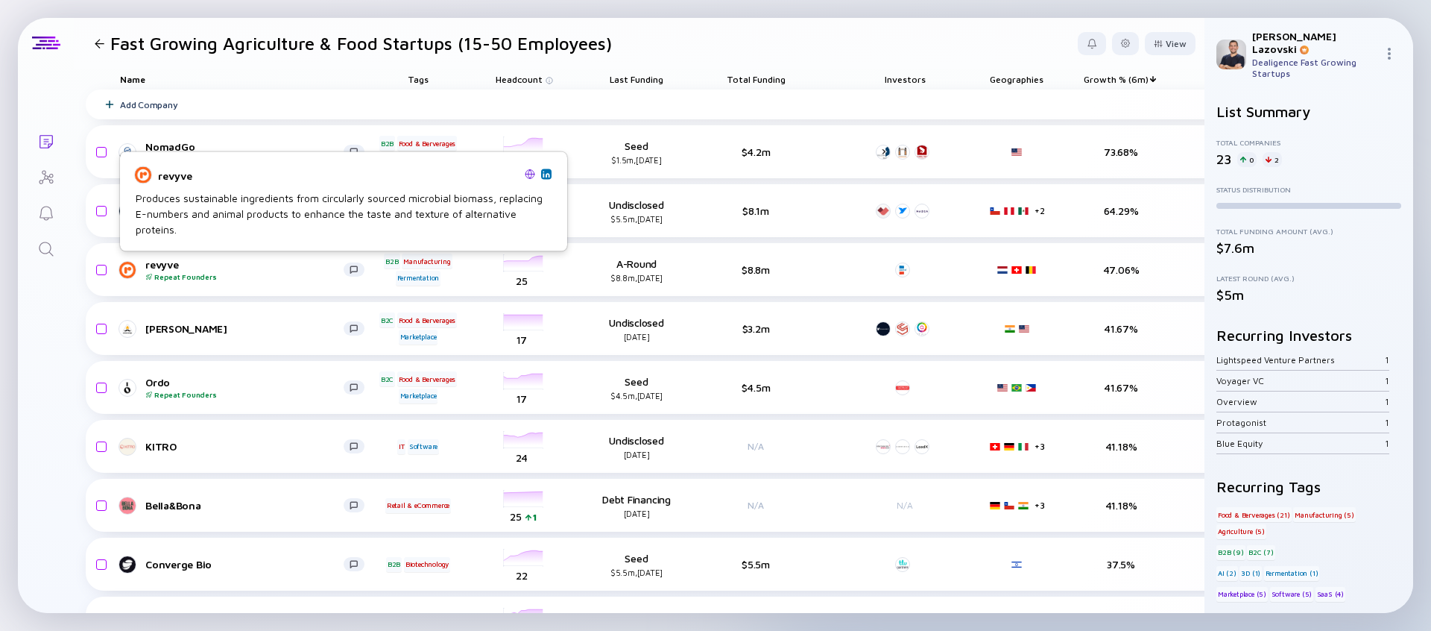
click at [527, 172] on img at bounding box center [530, 173] width 10 height 10
